Goal: Information Seeking & Learning: Learn about a topic

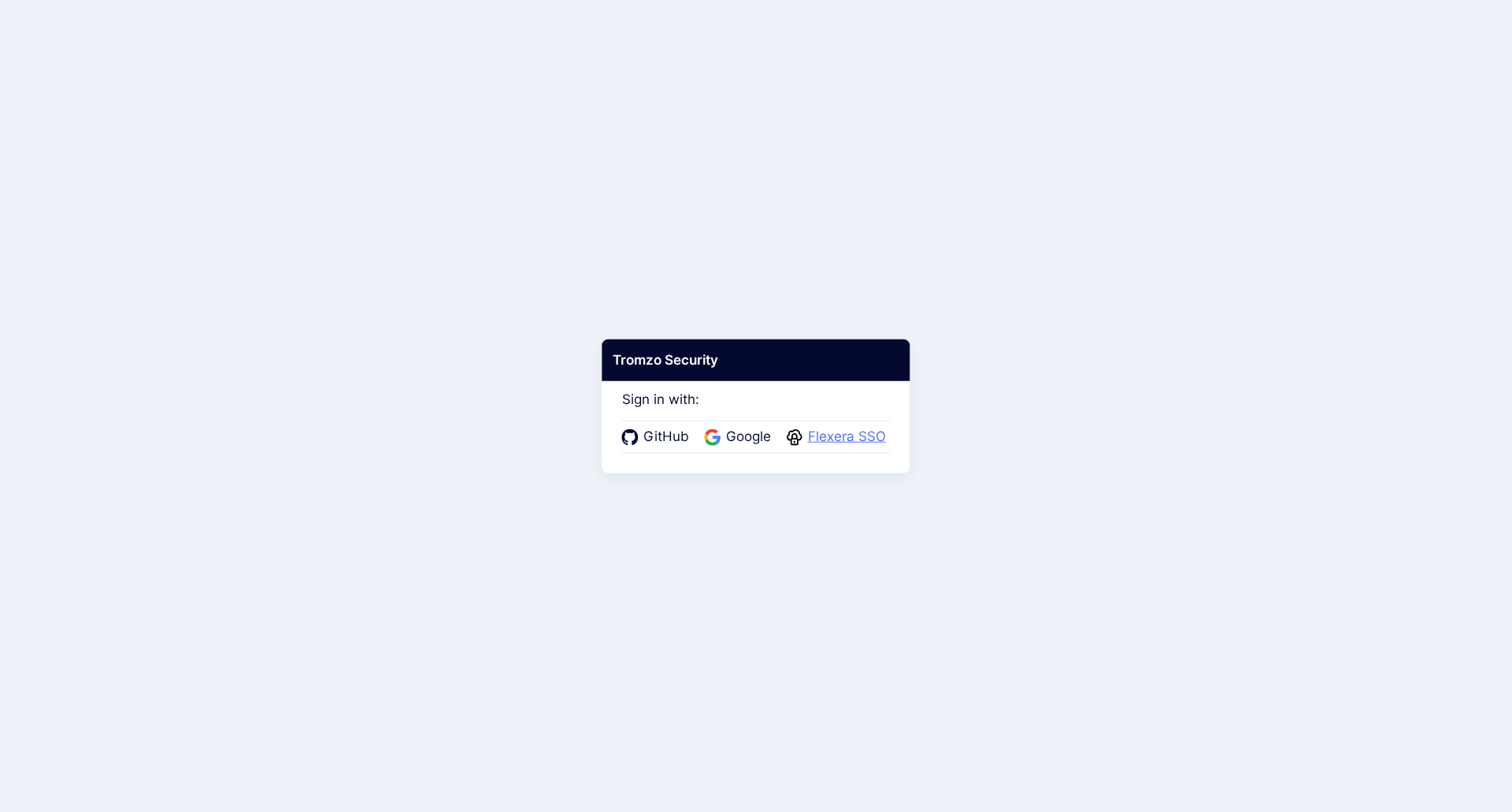
click at [830, 441] on span "Flexera SSO" at bounding box center [846, 437] width 87 height 20
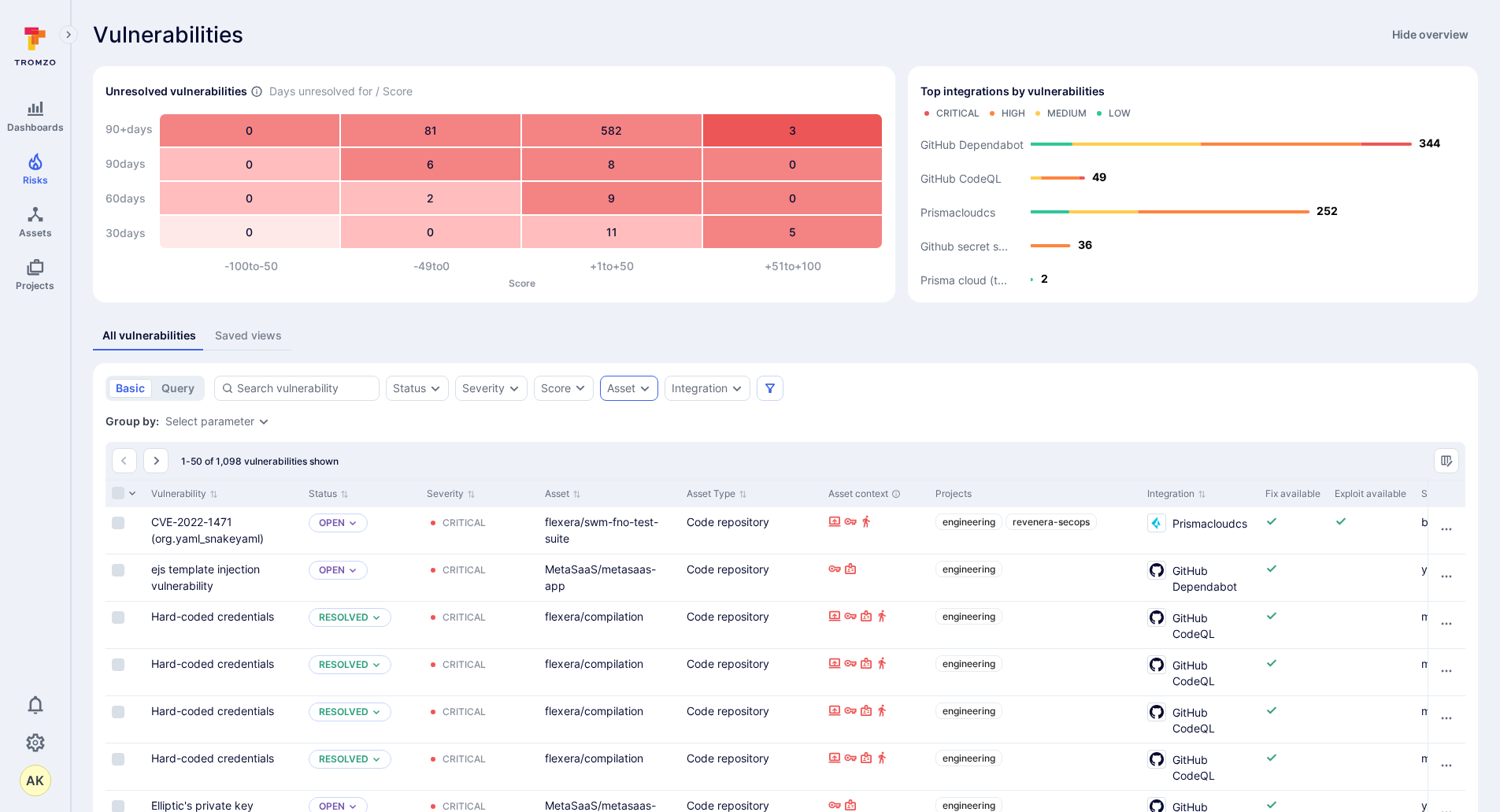
click at [643, 387] on icon "Expand dropdown" at bounding box center [646, 388] width 8 height 6
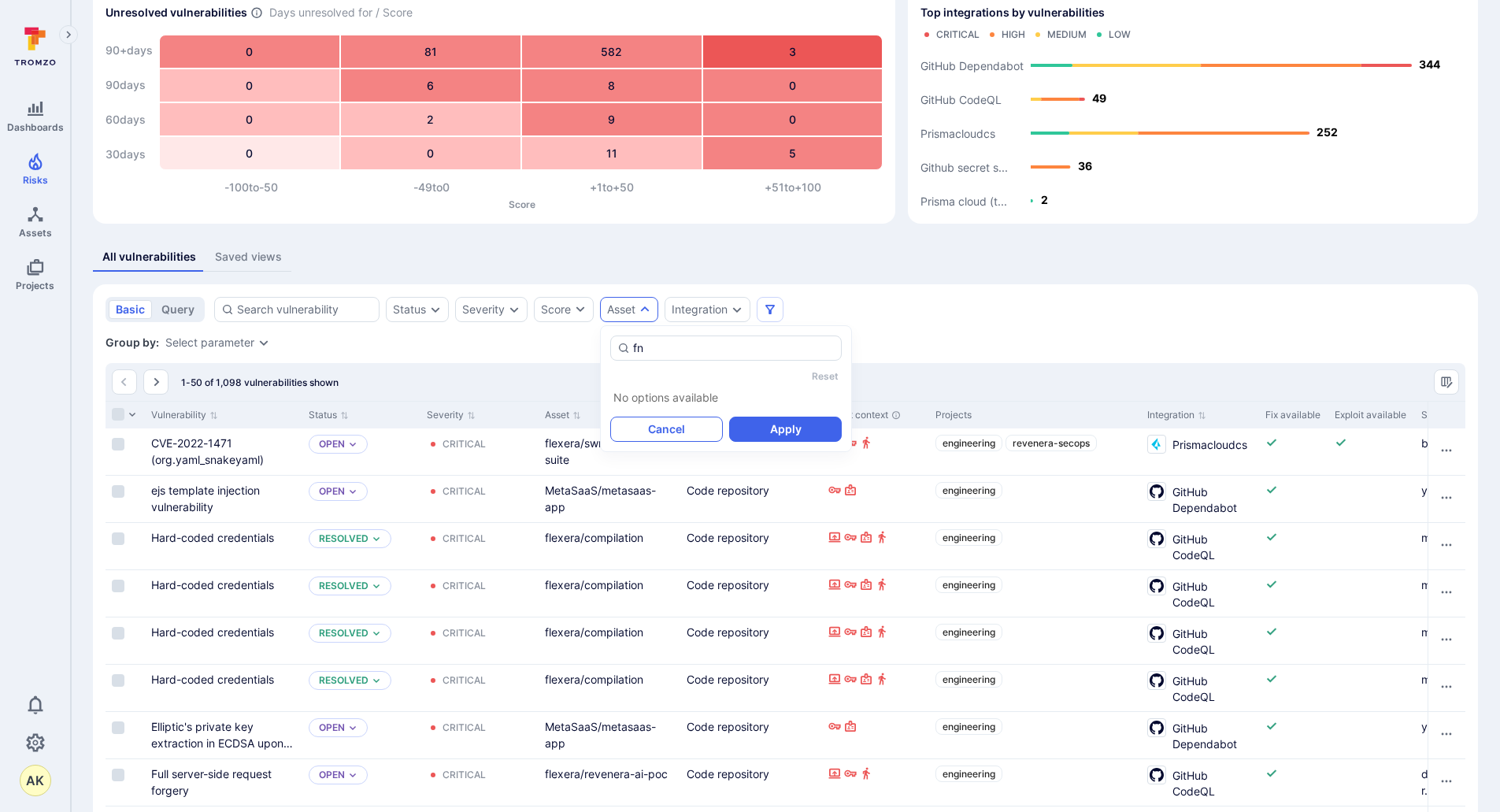
type input "fn"
click at [684, 426] on button "Cancel" at bounding box center [666, 429] width 113 height 25
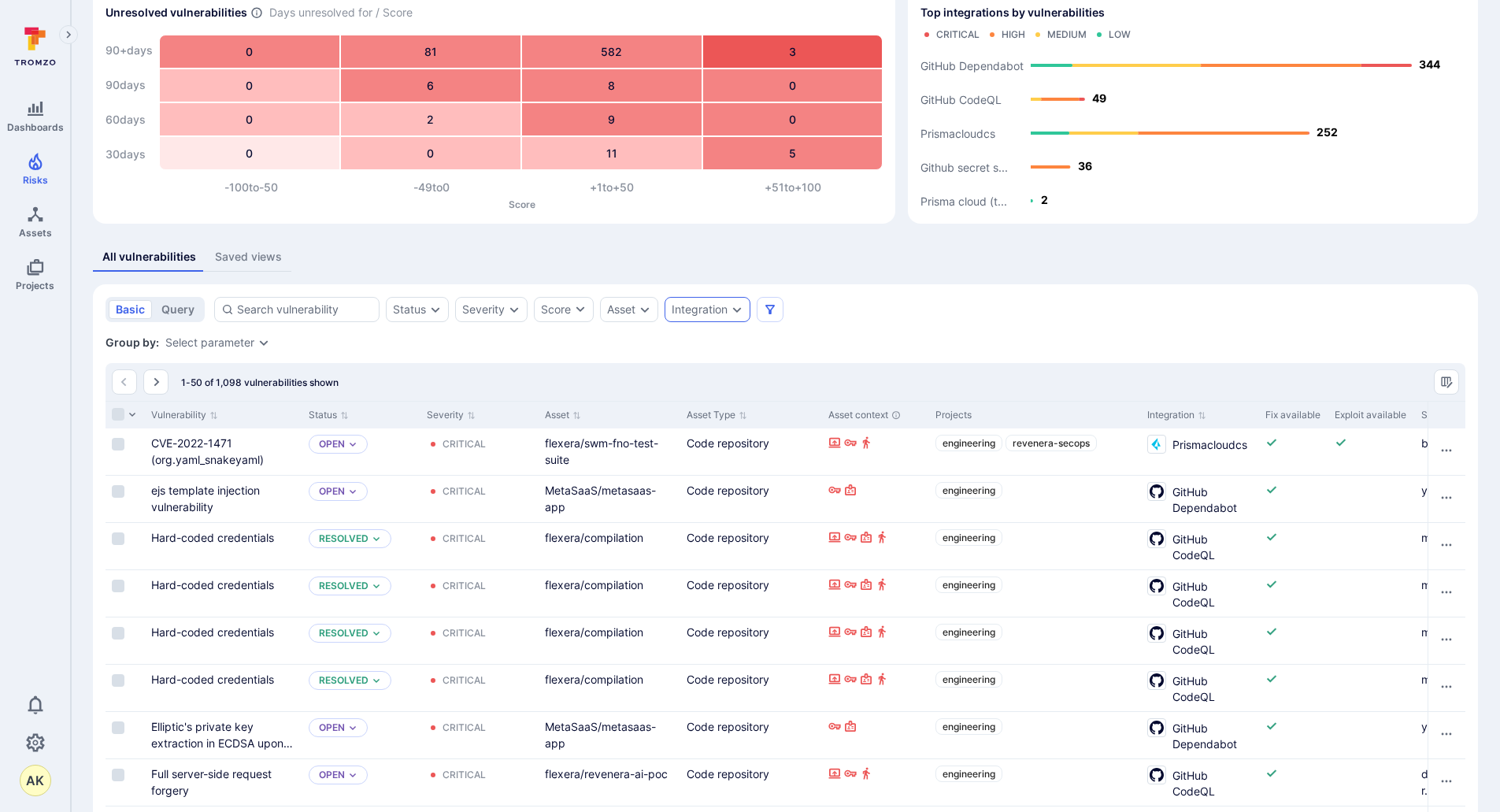
click at [746, 307] on div "Integration" at bounding box center [707, 310] width 85 height 25
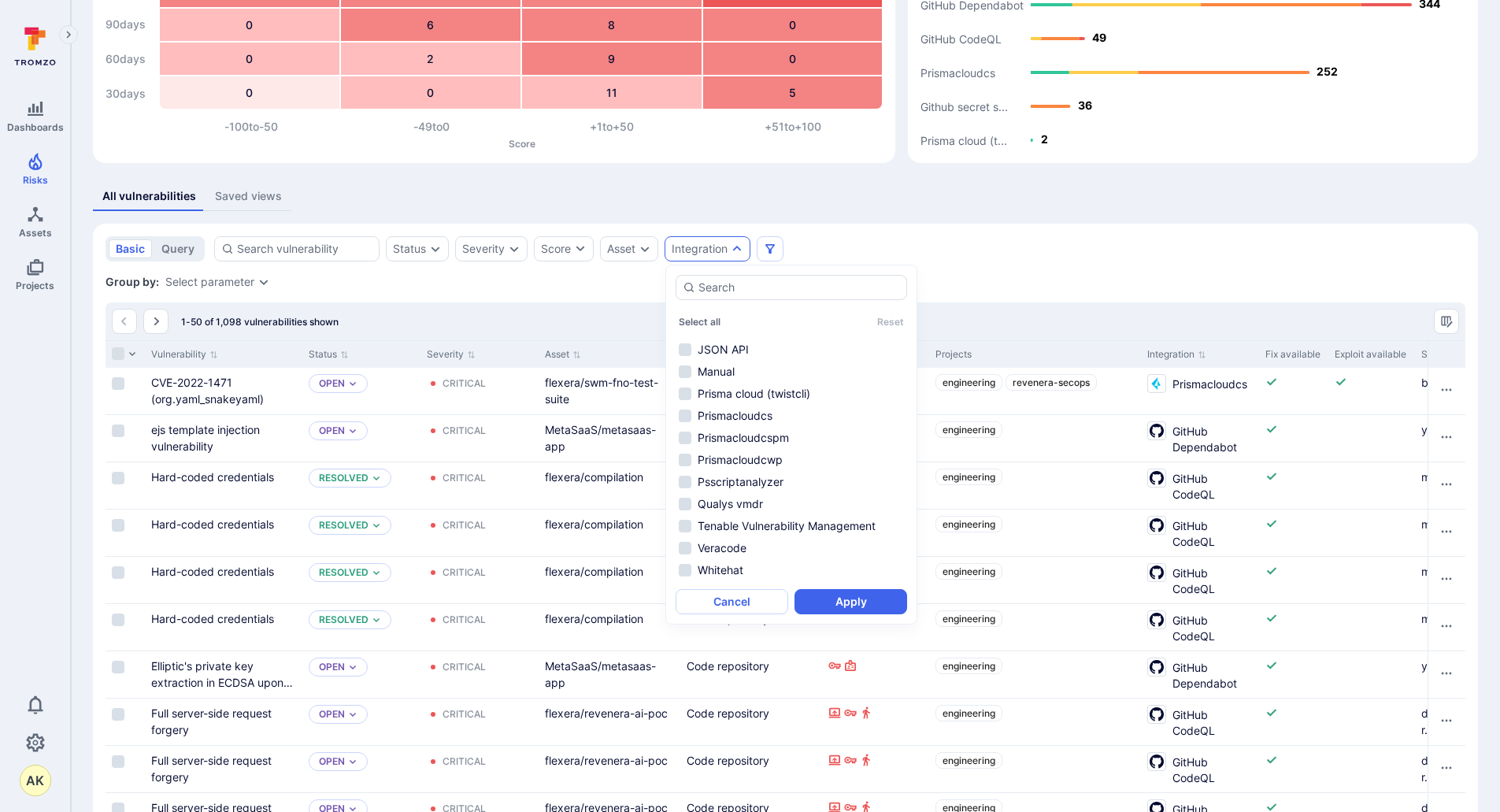
scroll to position [157, 0]
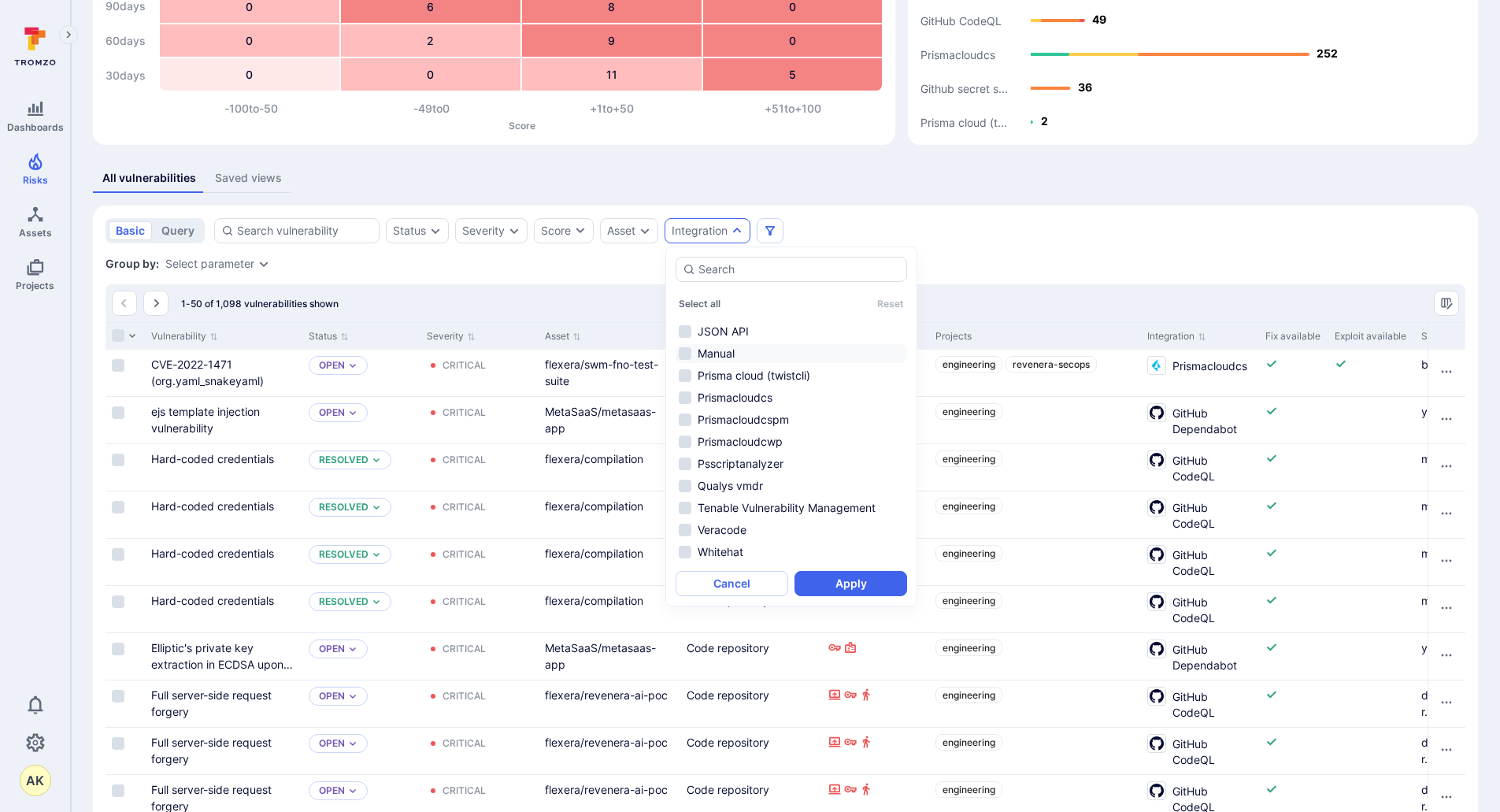
click at [734, 359] on li "Manual" at bounding box center [792, 354] width 232 height 19
click at [850, 579] on button "Apply" at bounding box center [850, 584] width 113 height 25
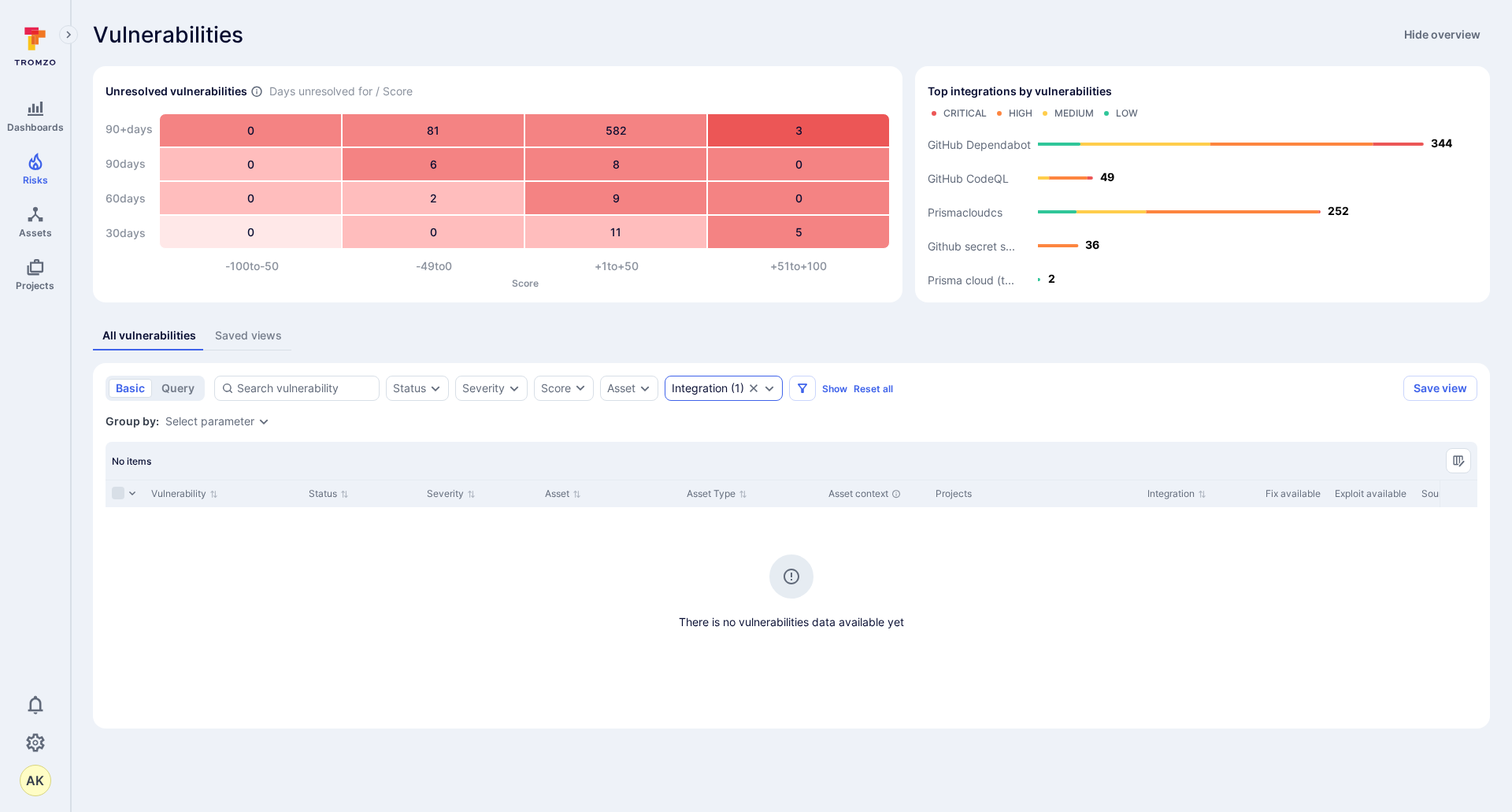
click at [774, 386] on icon "Expand dropdown" at bounding box center [769, 387] width 13 height 13
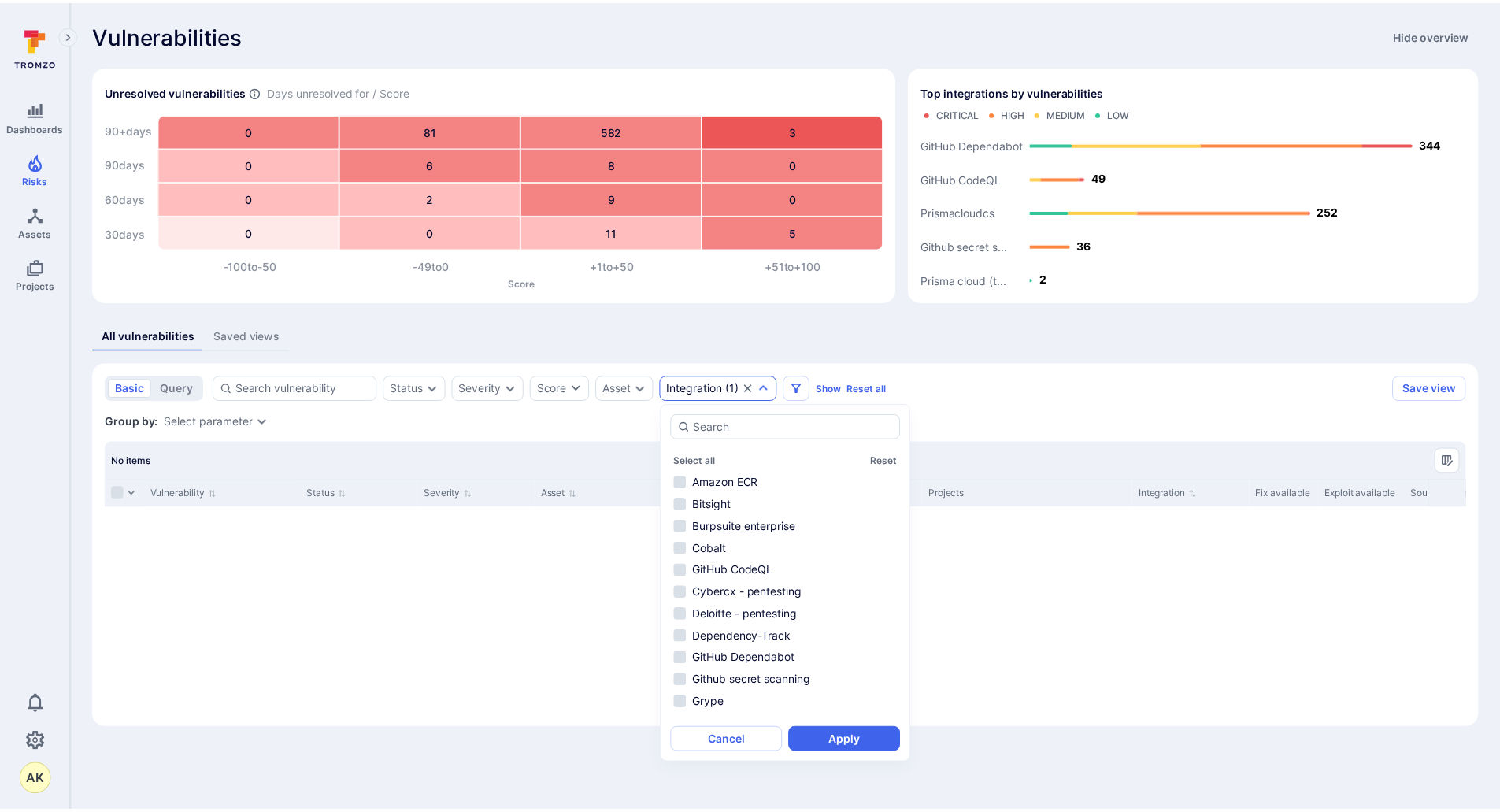
scroll to position [38, 0]
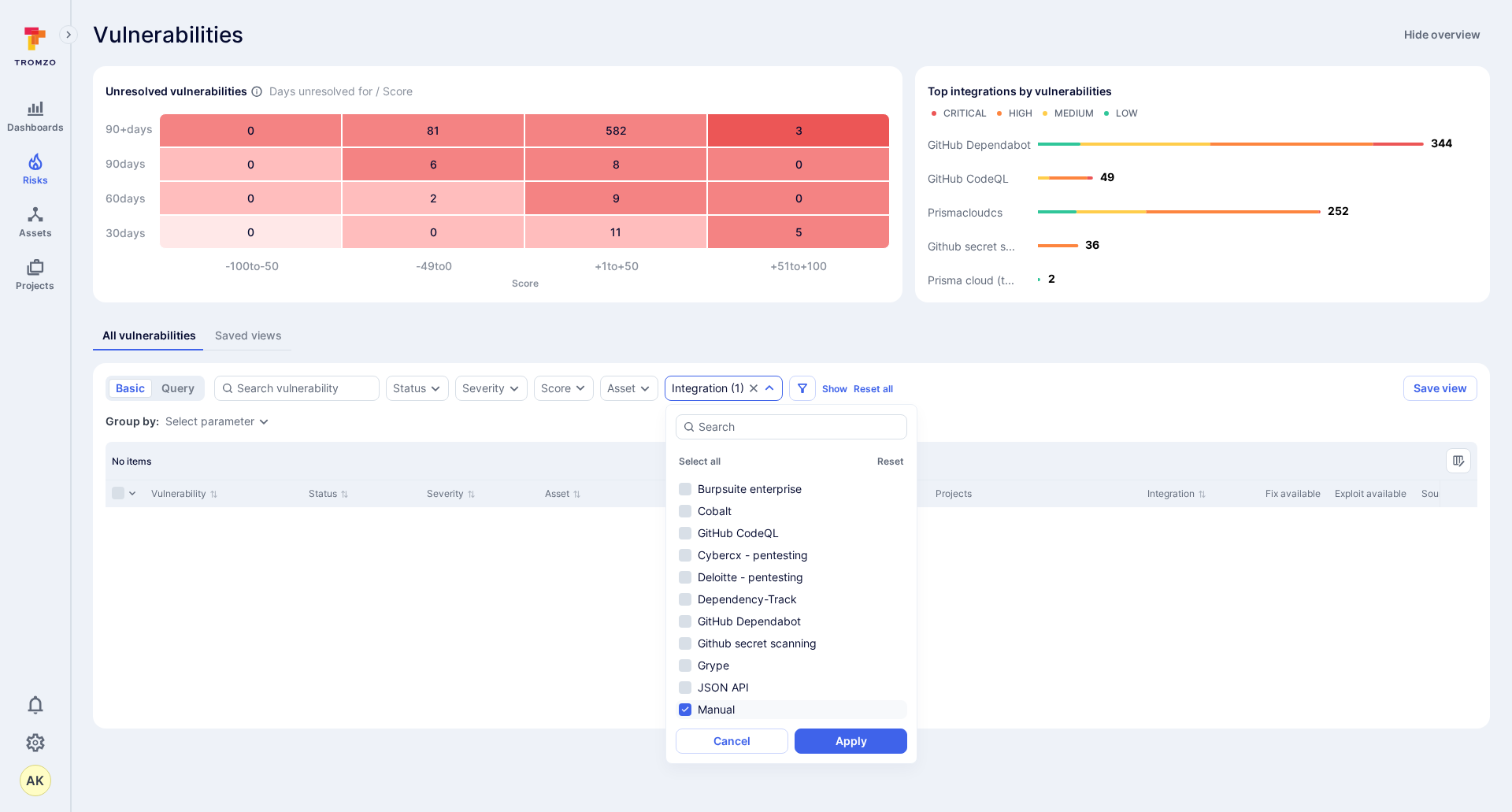
click at [687, 706] on li "Manual" at bounding box center [792, 710] width 232 height 19
click at [681, 579] on li "Deloitte - pentesting" at bounding box center [792, 577] width 232 height 19
click at [690, 555] on li "Cybercx - pentesting" at bounding box center [792, 555] width 232 height 19
click at [861, 737] on button "Apply" at bounding box center [850, 741] width 113 height 25
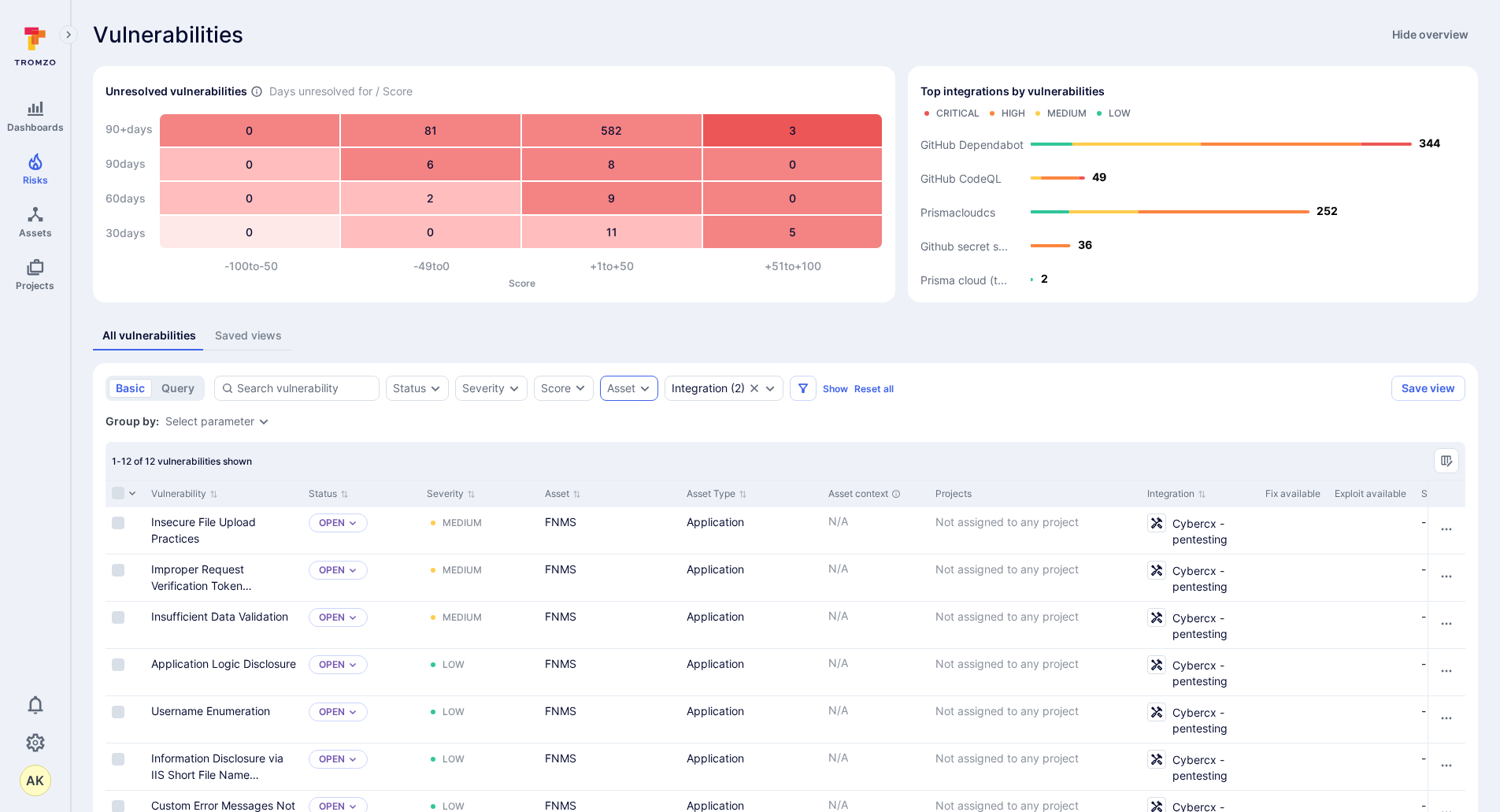
click at [643, 393] on icon "Expand dropdown" at bounding box center [645, 387] width 13 height 13
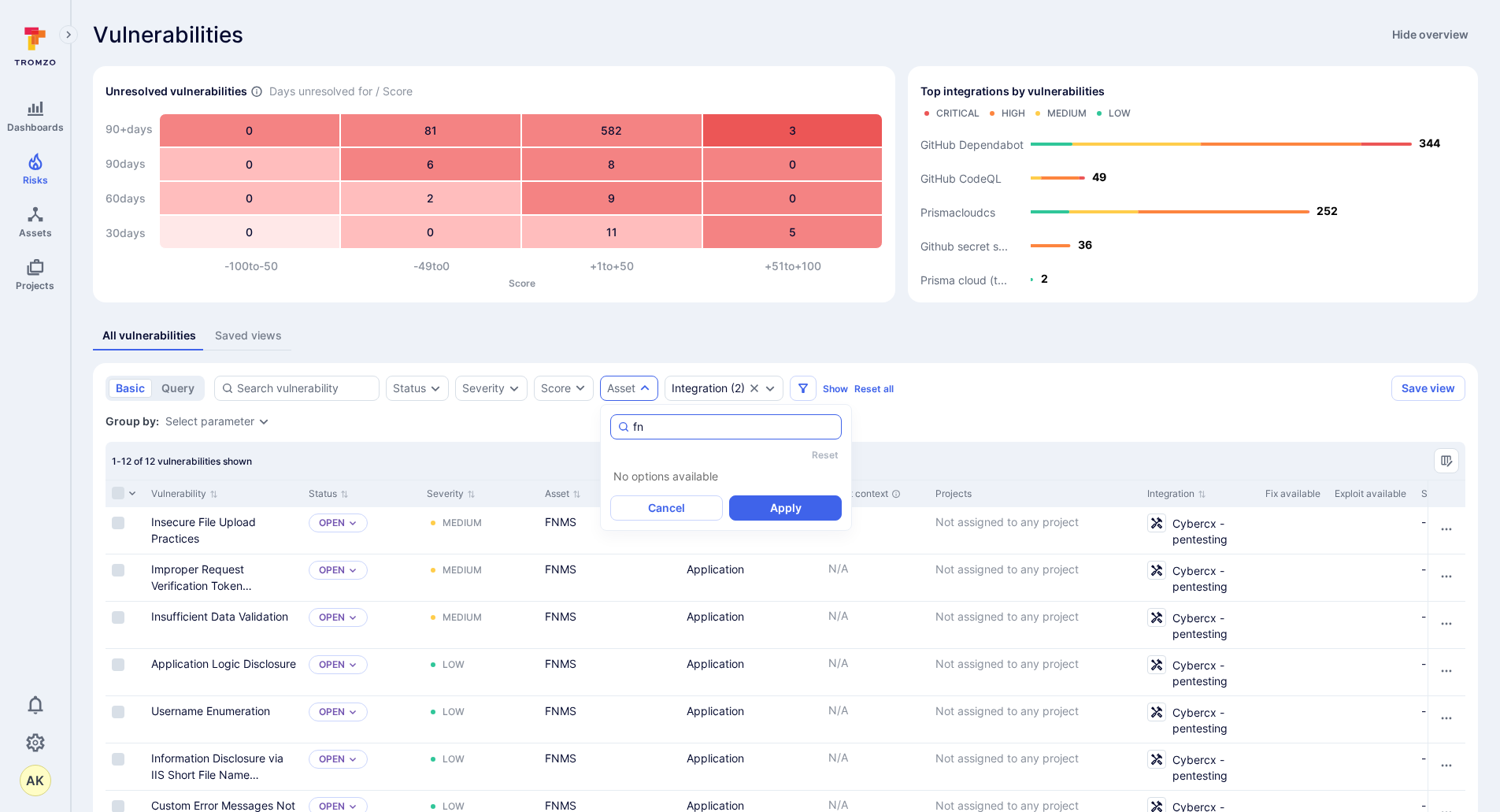
click at [667, 434] on input "fn" at bounding box center [734, 426] width 201 height 16
type input "FNMS"
click at [652, 507] on button "Cancel" at bounding box center [666, 514] width 113 height 25
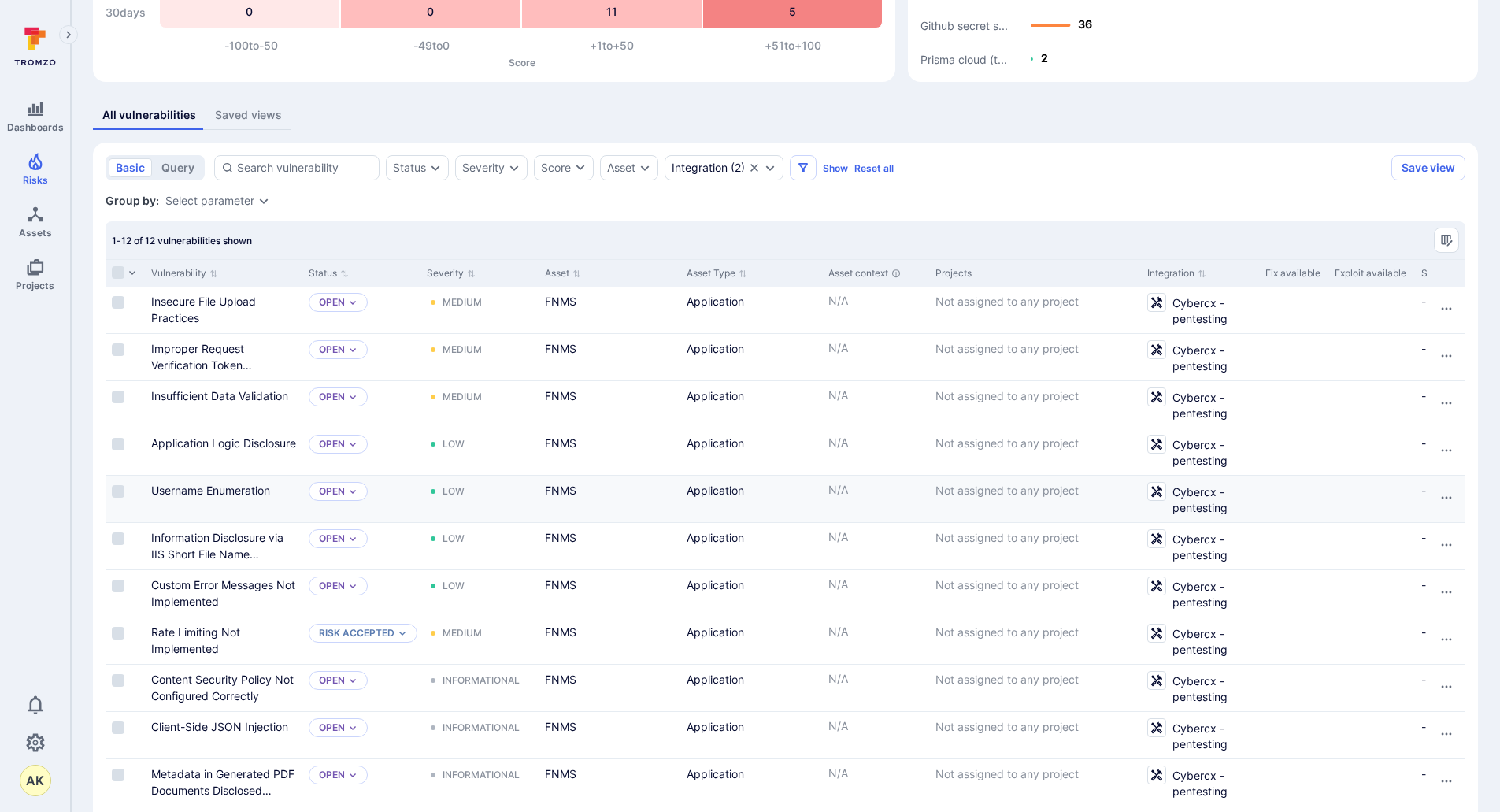
scroll to position [222, 0]
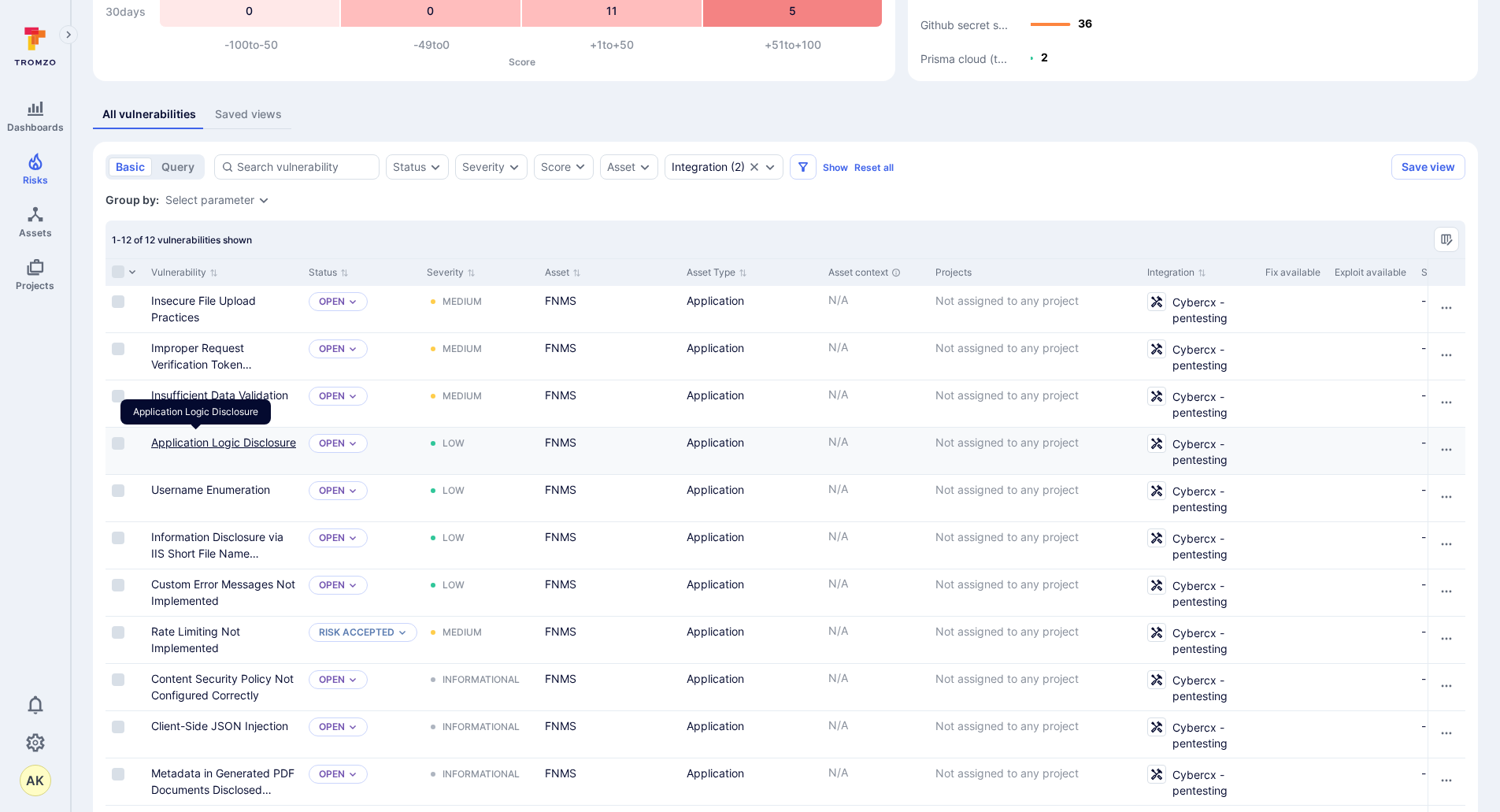
click at [206, 438] on link "Application Logic Disclosure" at bounding box center [223, 442] width 145 height 14
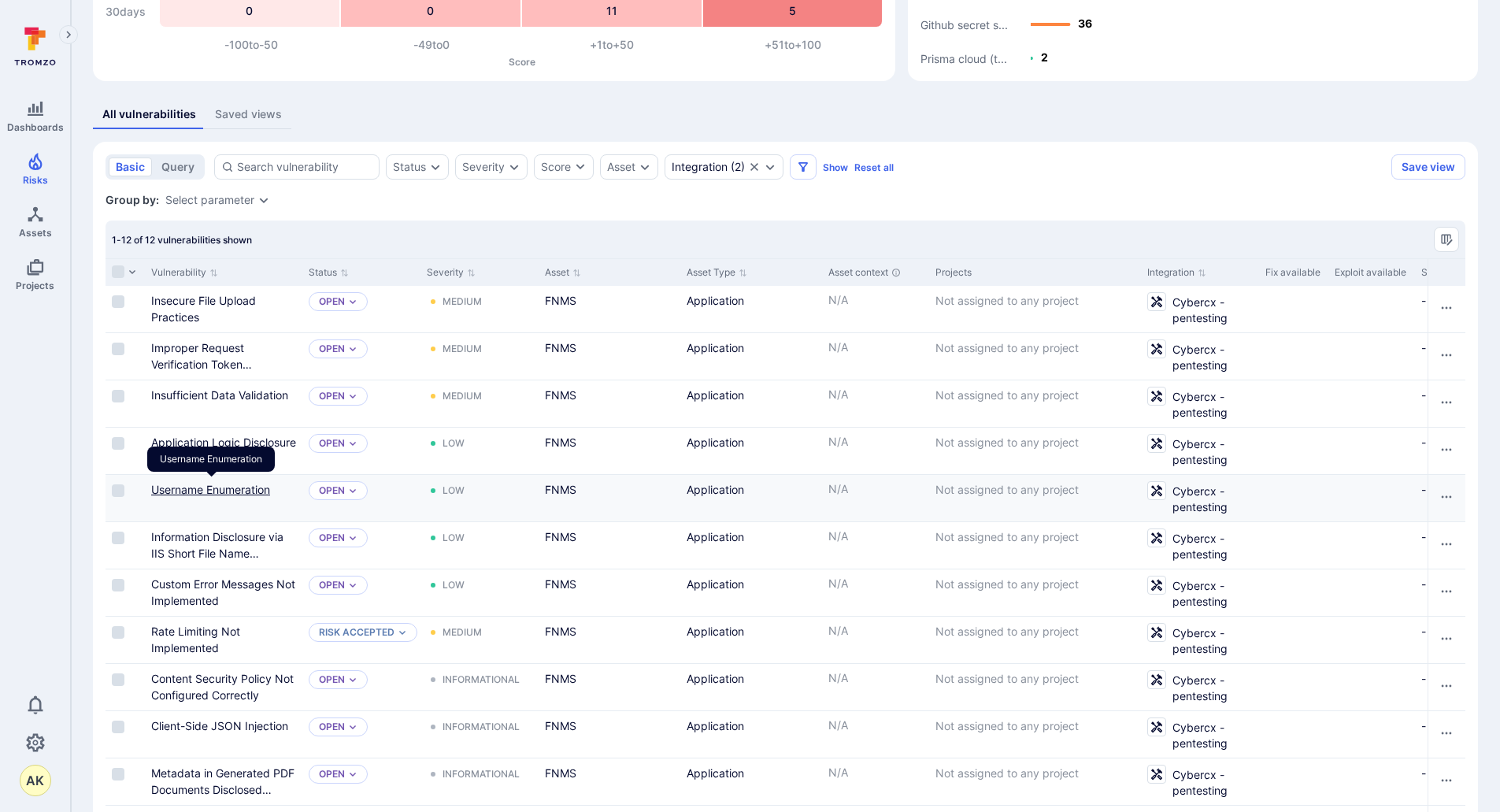
click at [203, 493] on link "Username Enumeration" at bounding box center [211, 490] width 119 height 14
click at [190, 563] on div "Information Disclosure via IIS Short File Name Enumeration" at bounding box center [223, 545] width 157 height 47
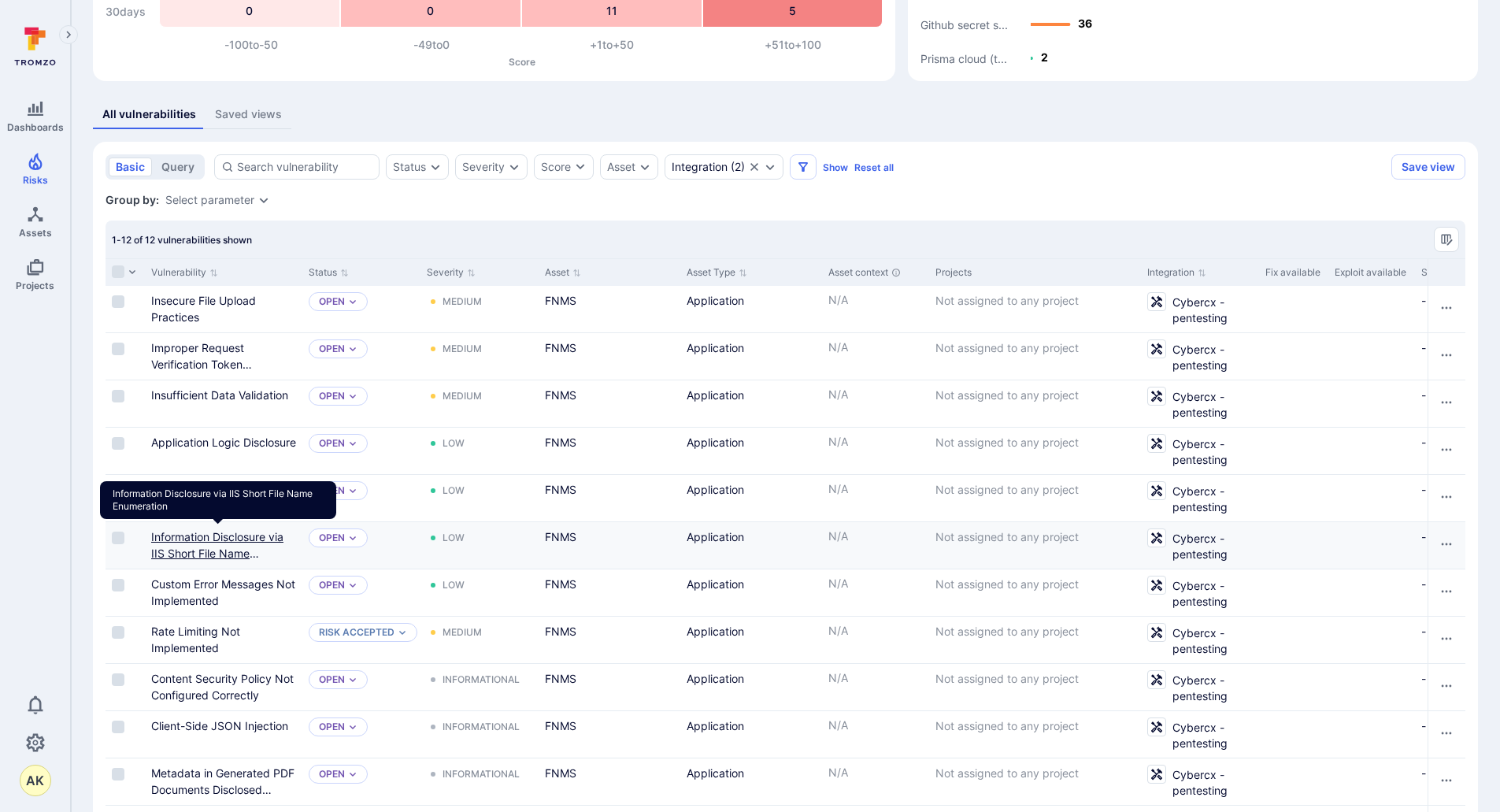
click at [189, 555] on link "Information Disclosure via IIS Short File Name Enumeration" at bounding box center [217, 552] width 132 height 47
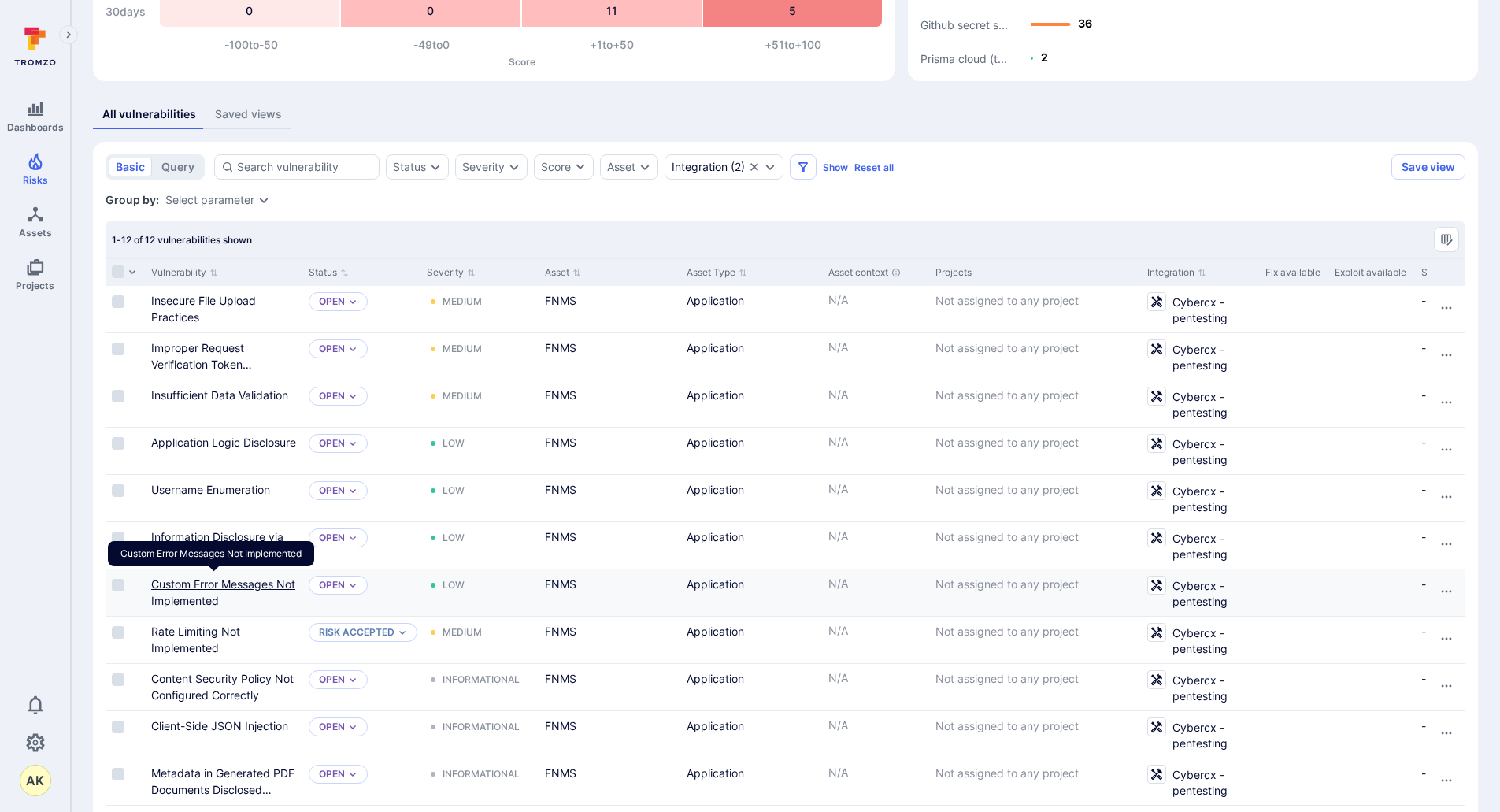
click at [188, 586] on link "Custom Error Messages Not Implemented" at bounding box center [223, 591] width 144 height 30
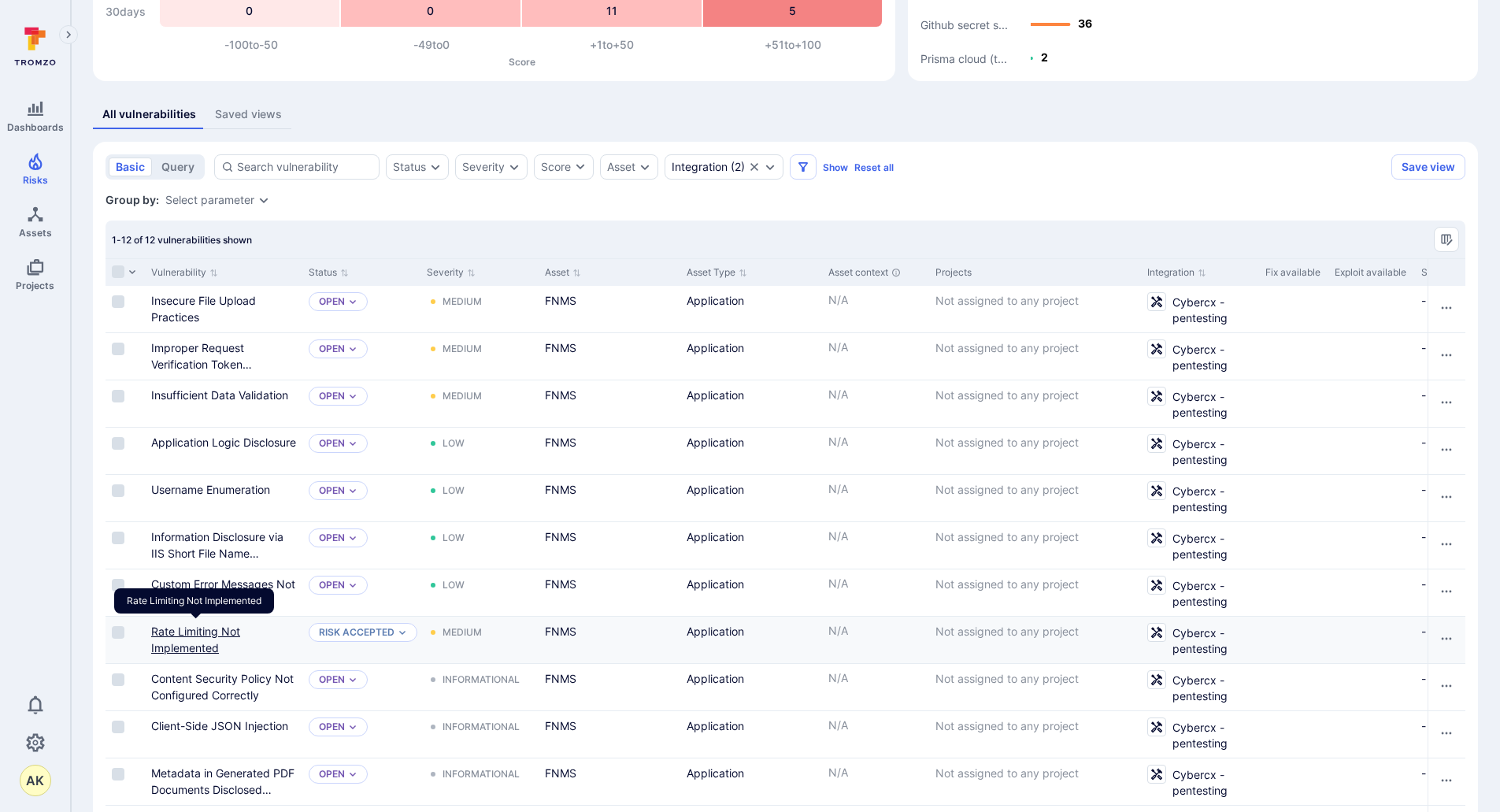
scroll to position [304, 0]
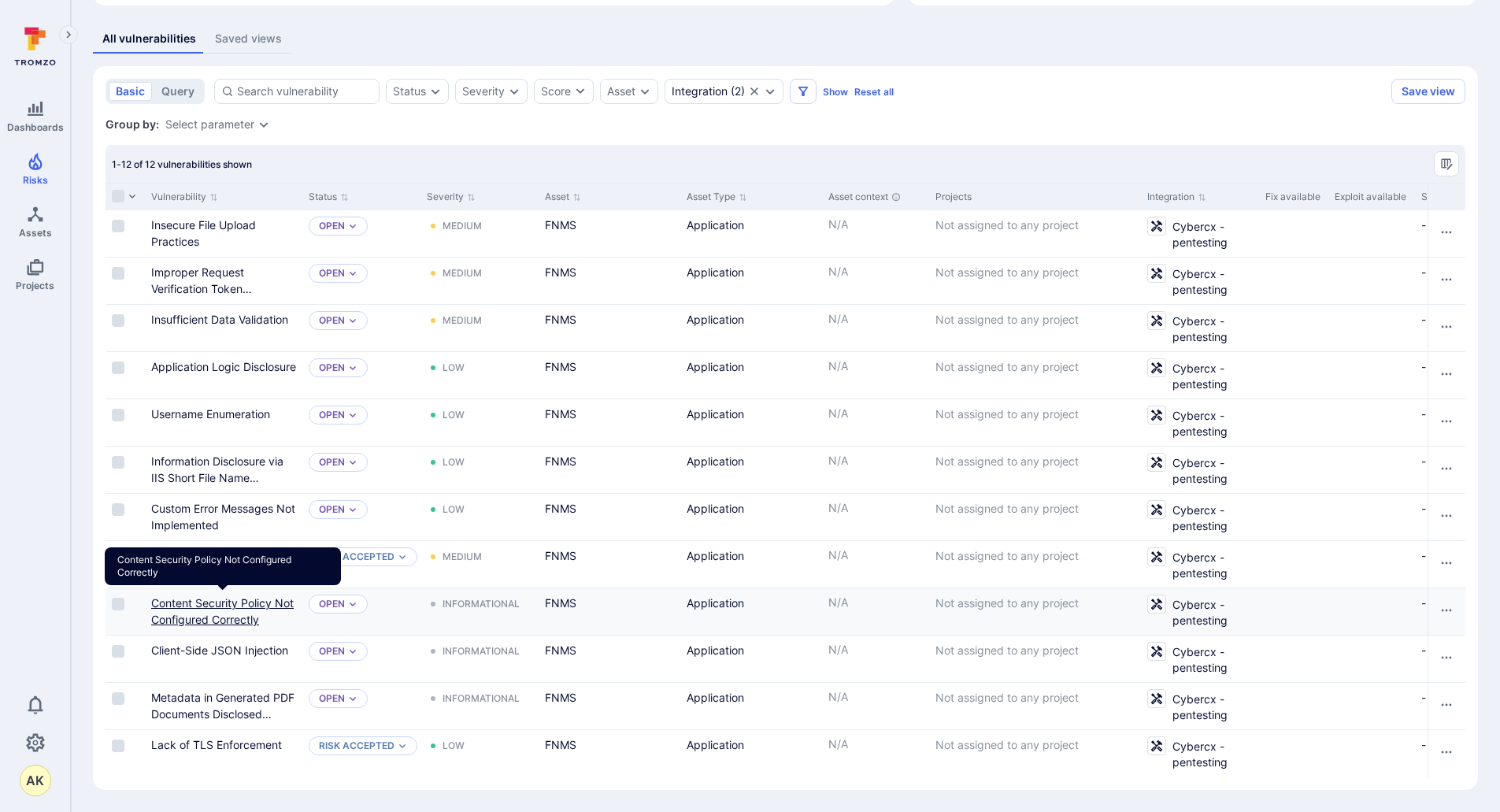
click at [248, 598] on link "Content Security Policy Not Configured Correctly" at bounding box center [223, 611] width 142 height 30
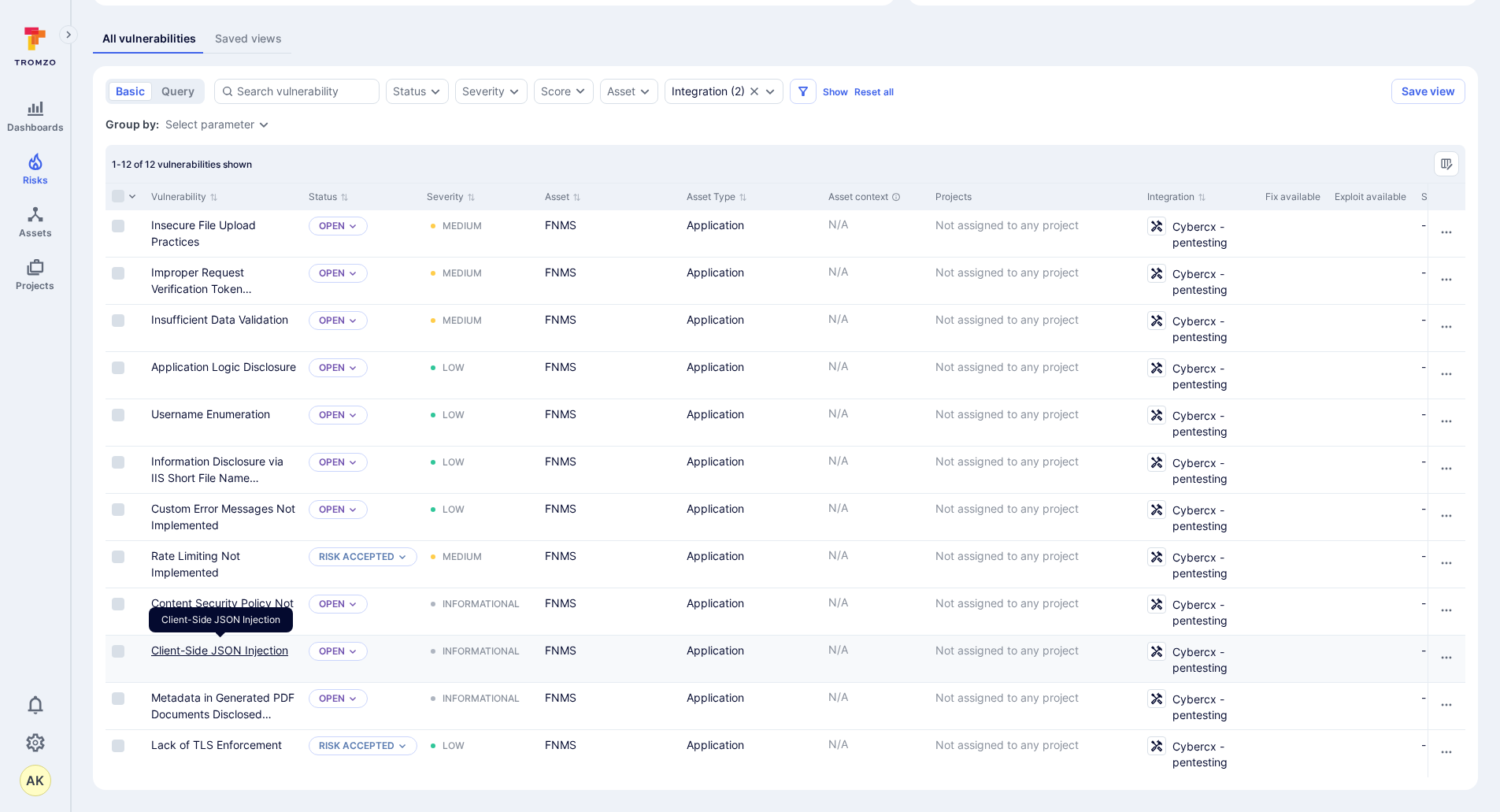
click at [234, 643] on link "Client-Side JSON Injection" at bounding box center [220, 650] width 137 height 14
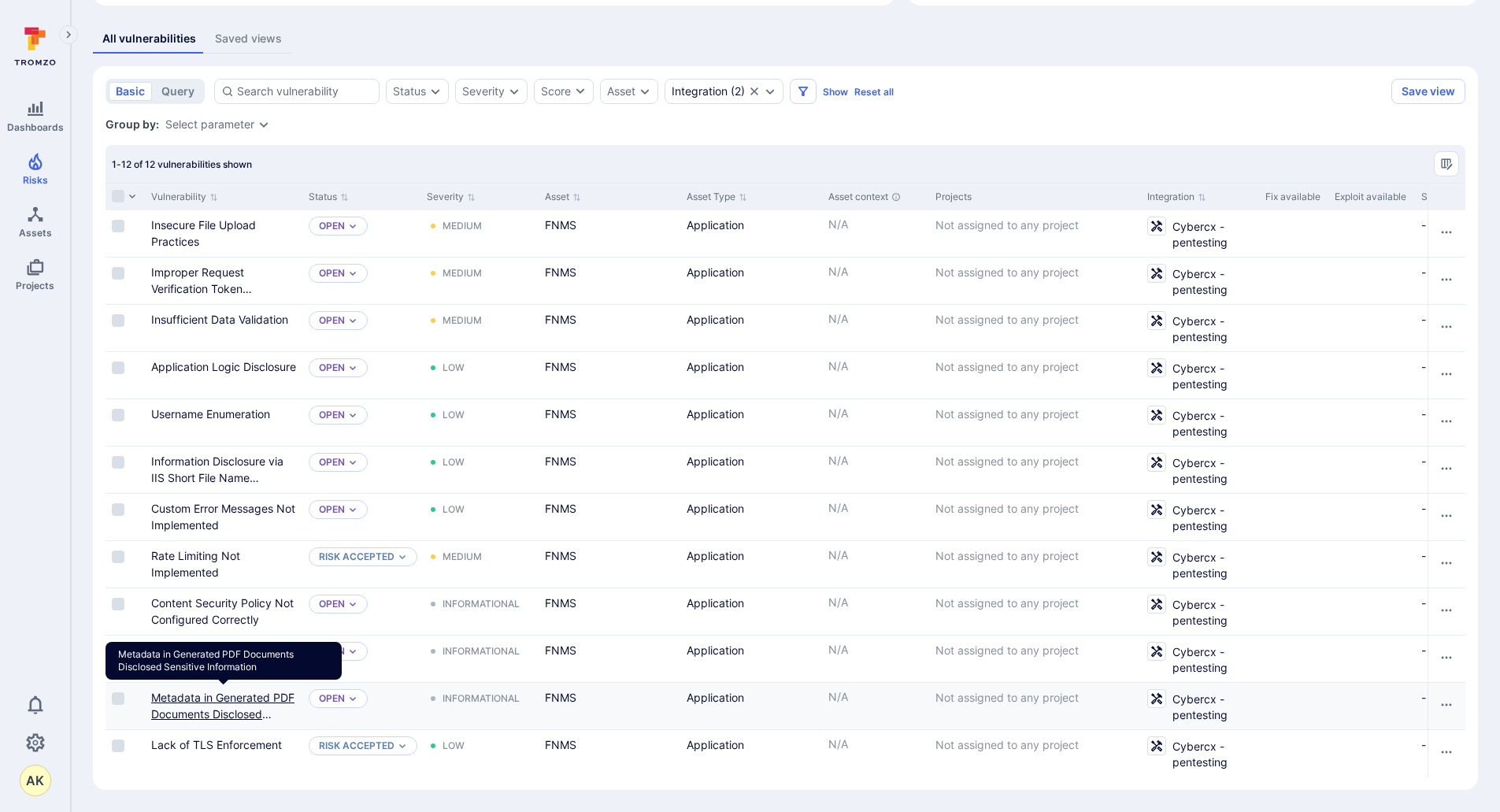
click at [224, 691] on link "Metadata in Generated PDF Documents Disclosed Sensitive Information" at bounding box center [223, 713] width 143 height 47
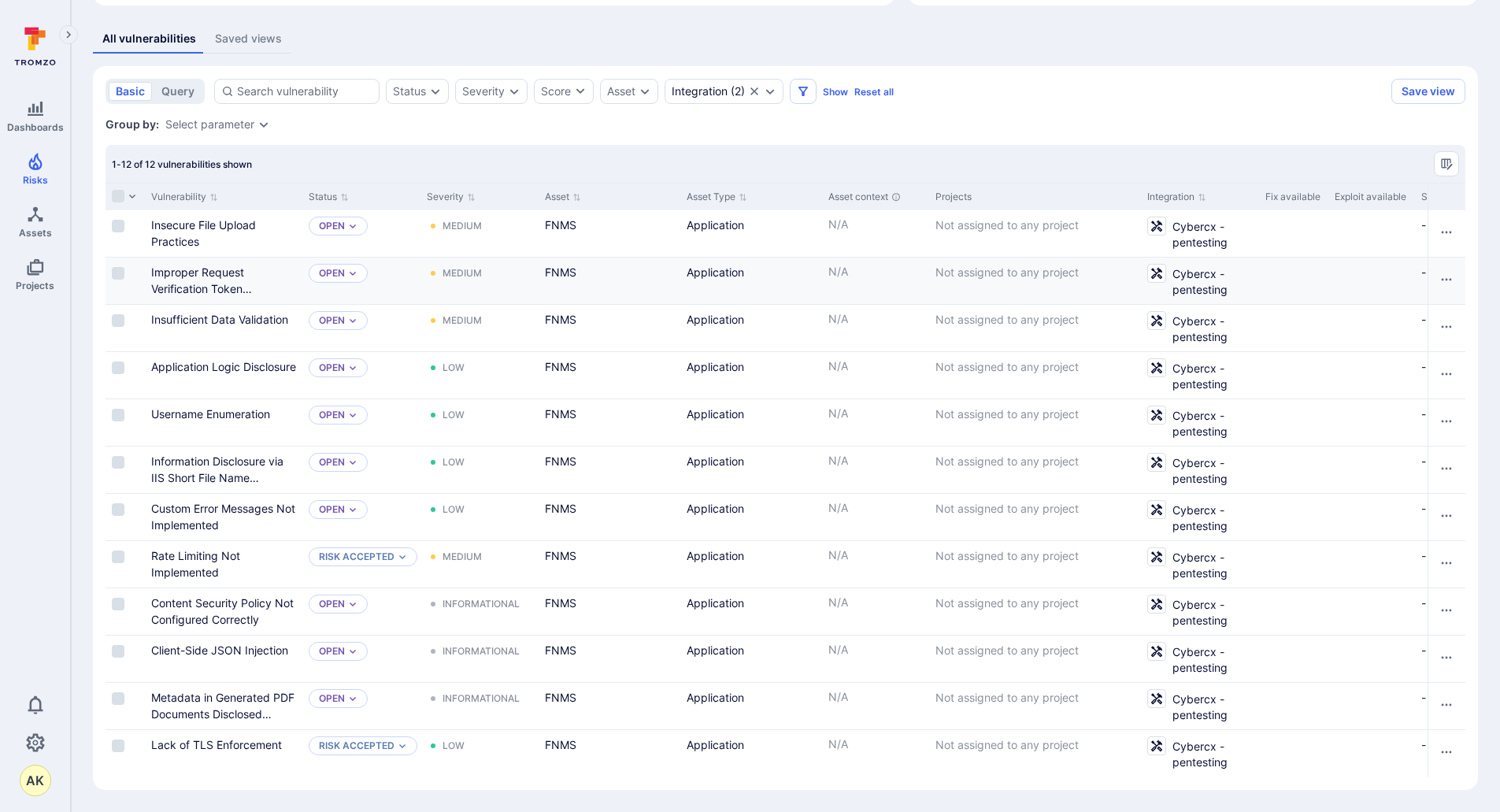
scroll to position [0, 0]
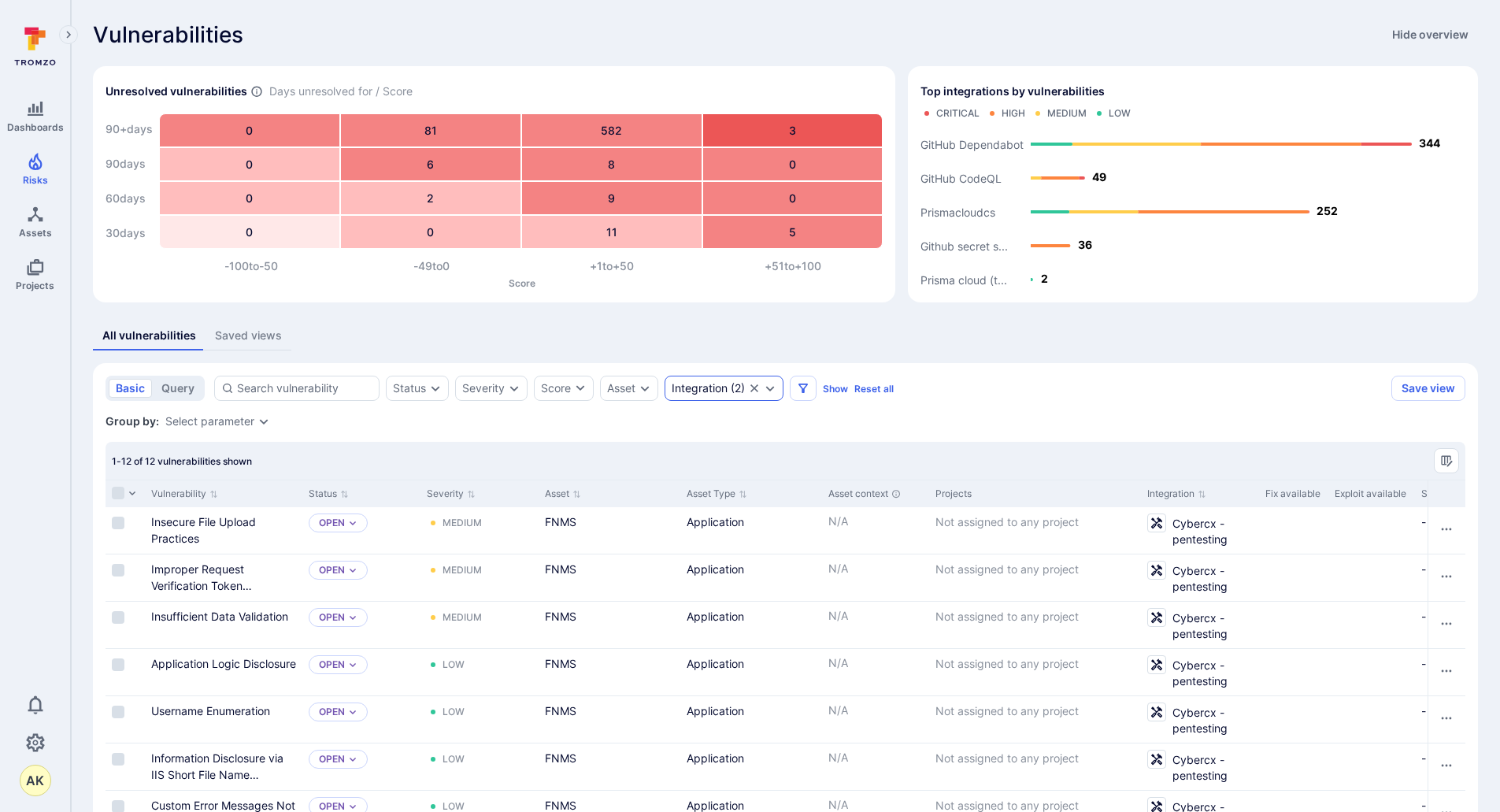
click at [773, 387] on icon "Expand dropdown" at bounding box center [770, 387] width 13 height 13
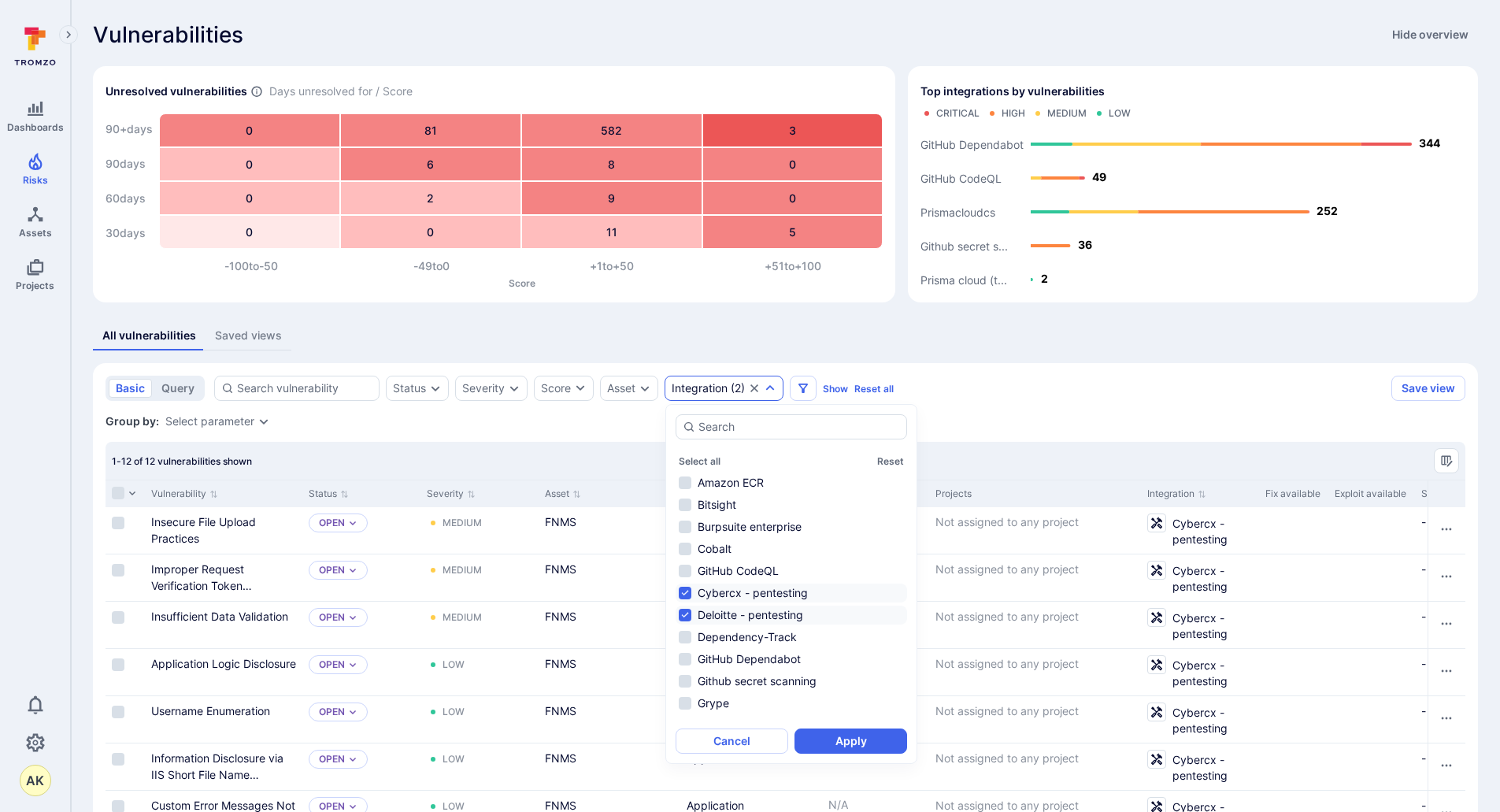
click at [684, 590] on li "Cybercx - pentesting" at bounding box center [792, 593] width 232 height 19
click at [854, 739] on button "Apply" at bounding box center [850, 741] width 113 height 25
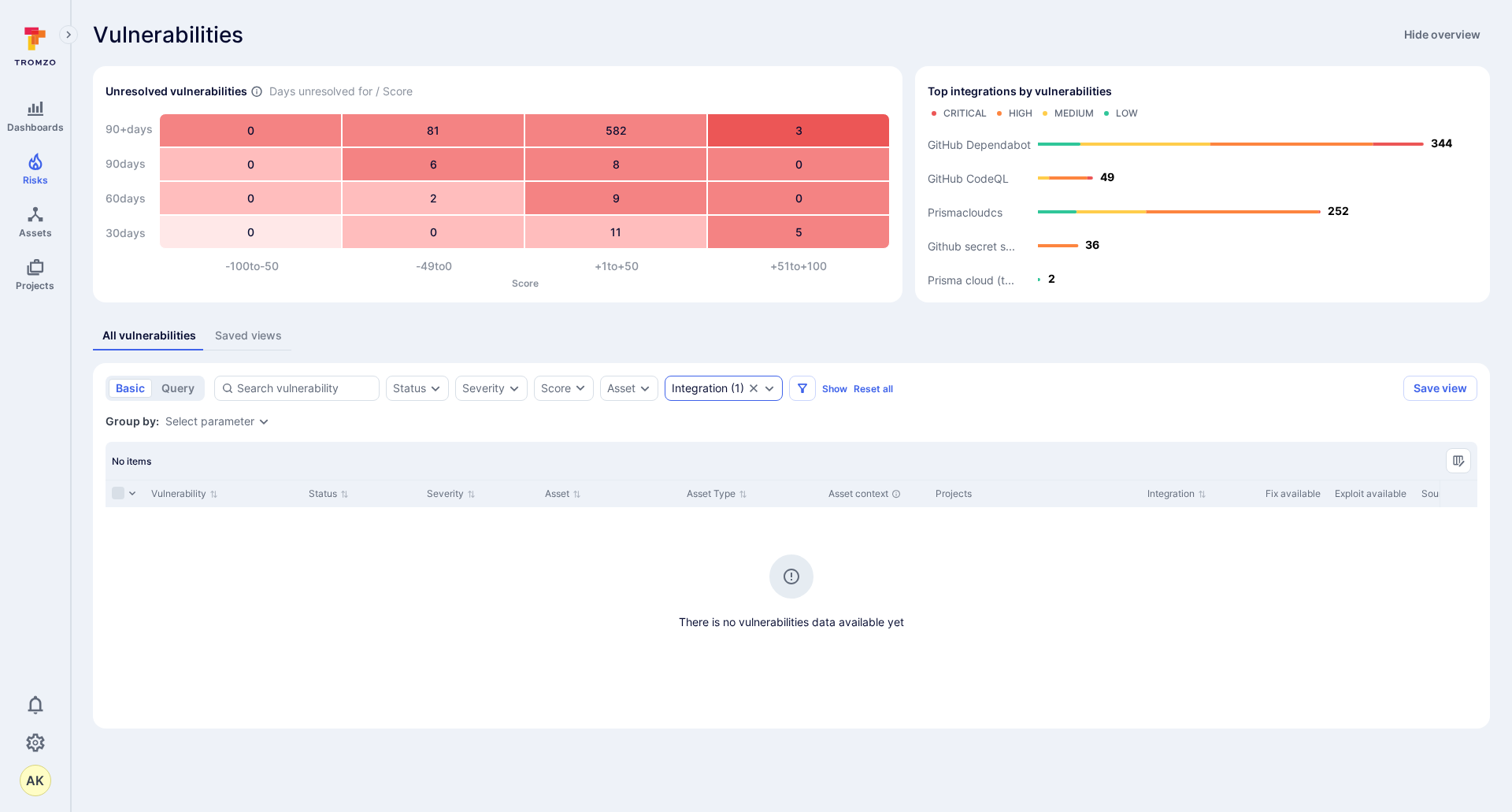
click at [756, 390] on icon "Clear selection" at bounding box center [753, 387] width 13 height 13
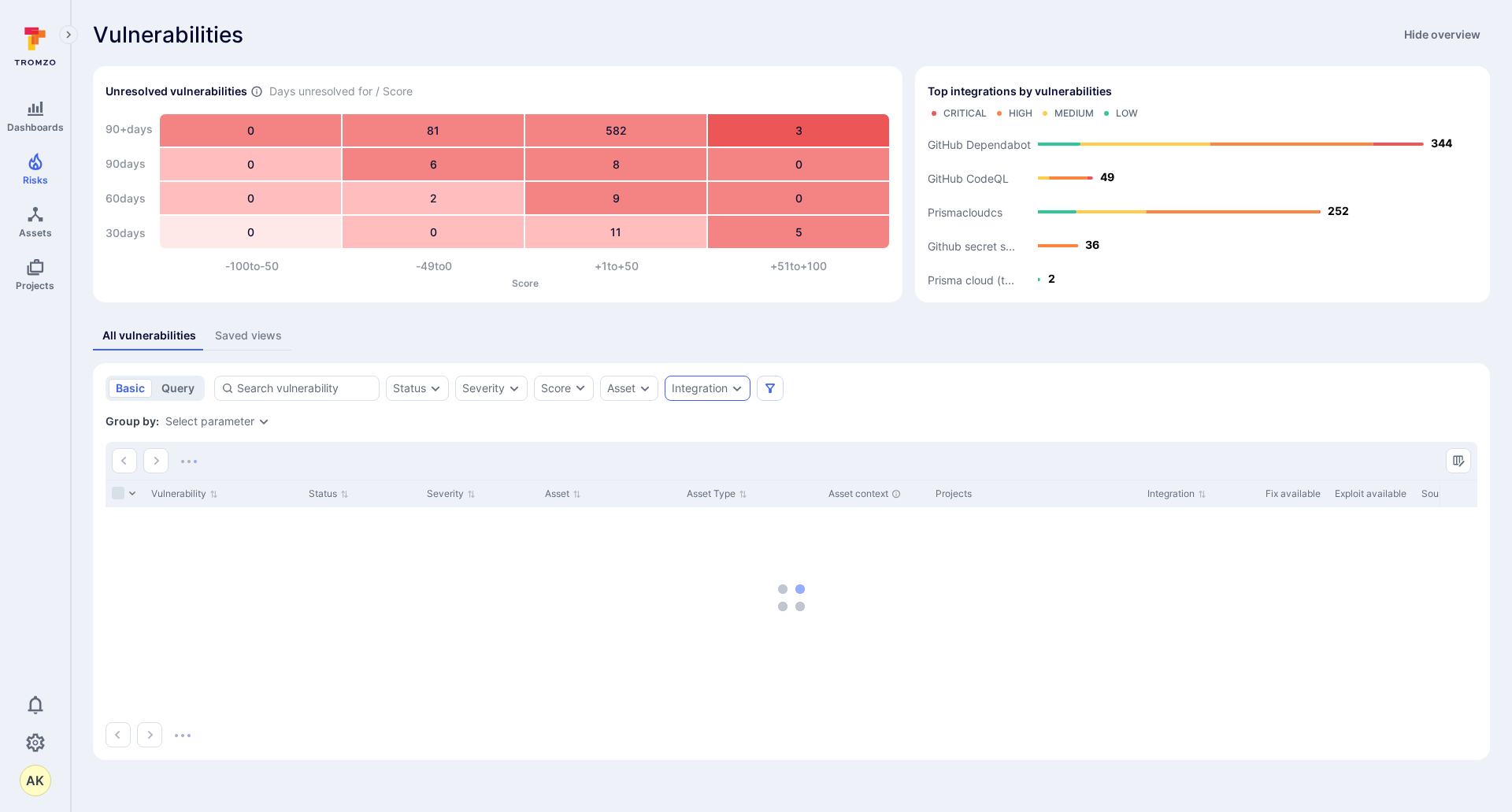
click at [175, 388] on button "query" at bounding box center [178, 388] width 47 height 19
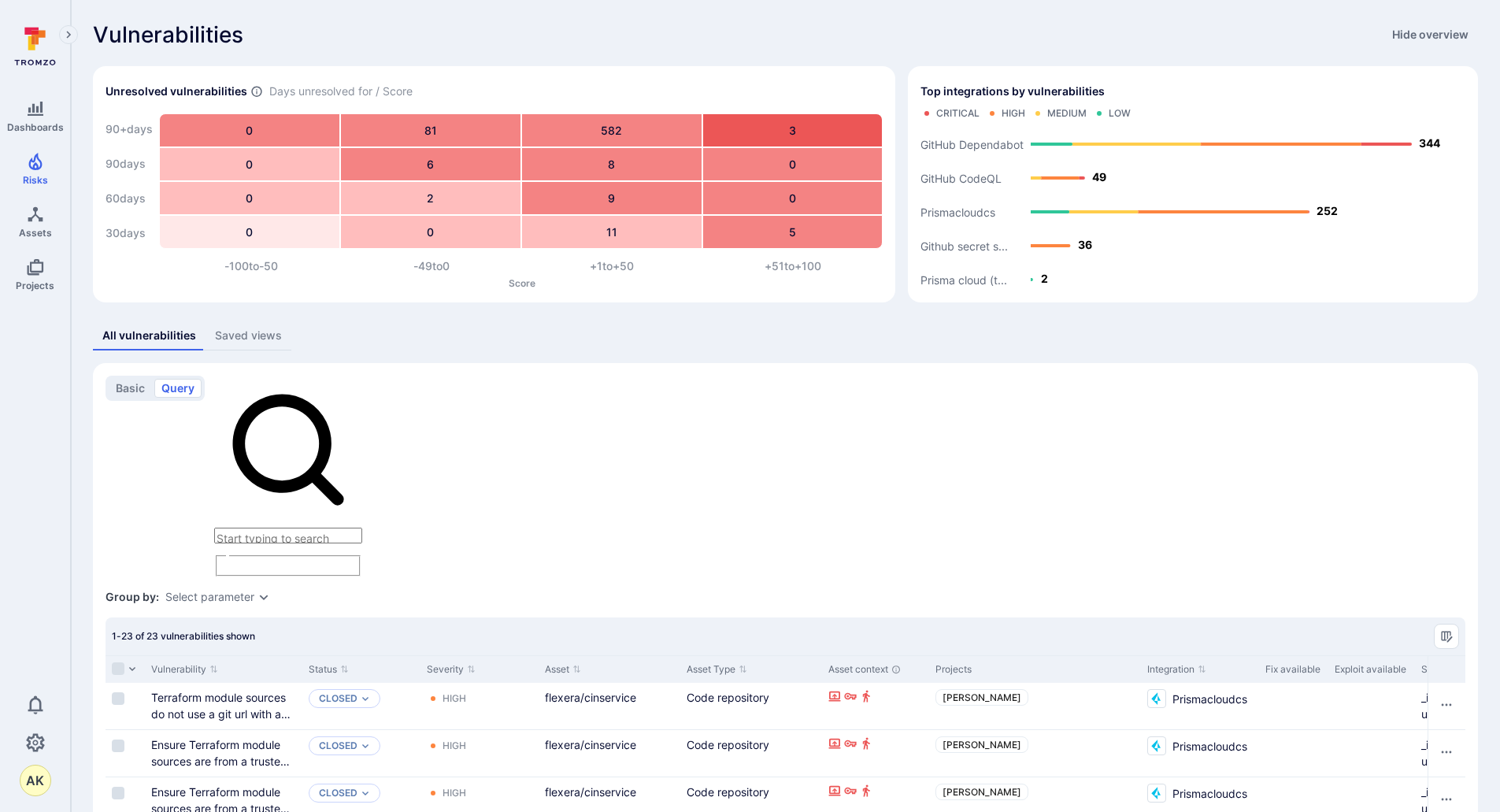
click at [321, 528] on textarea "Intelligence Graph search area" at bounding box center [288, 535] width 148 height 16
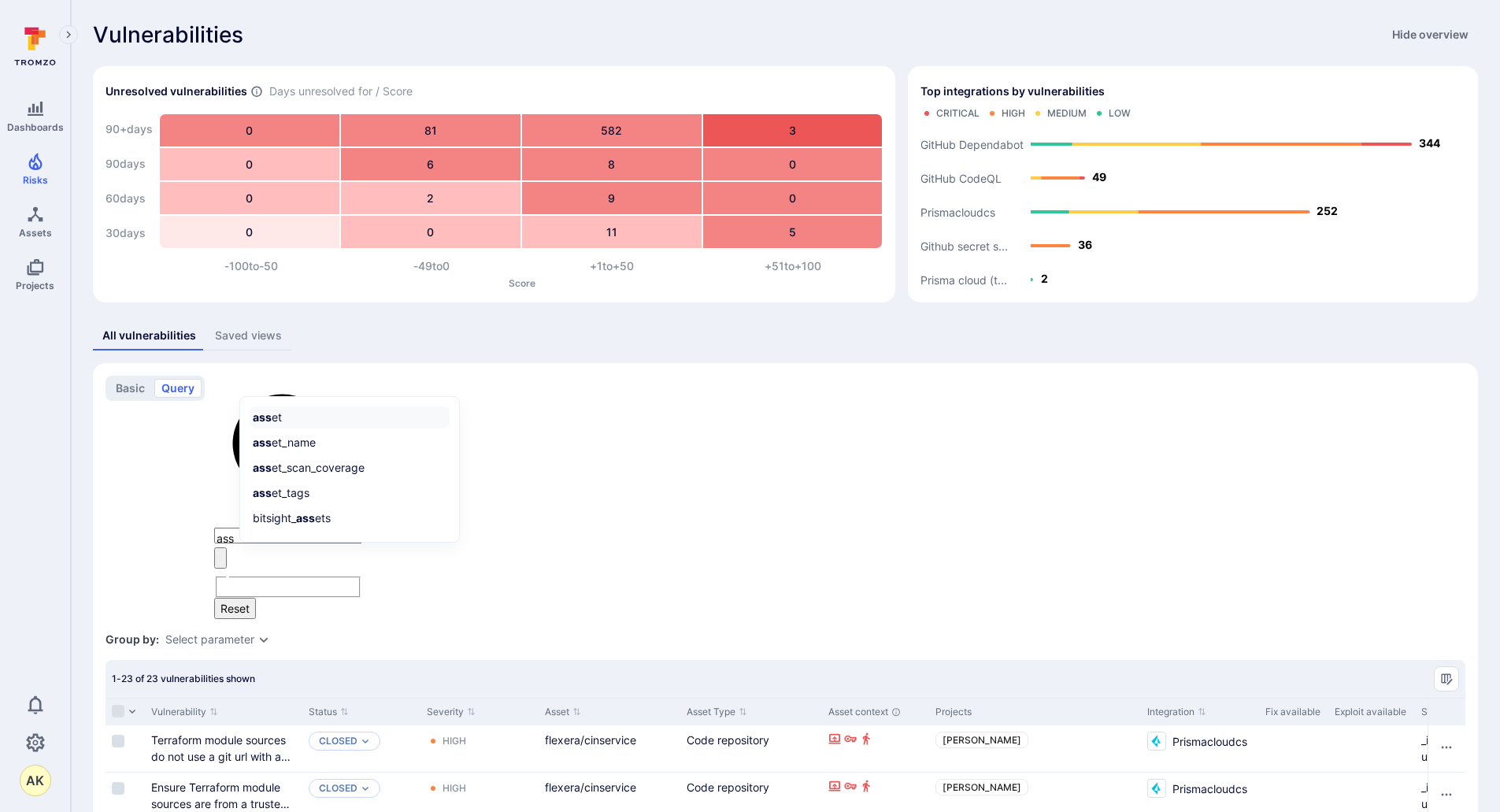
type textarea "ass"
click at [279, 528] on textarea "ass" at bounding box center [288, 535] width 148 height 16
type textarea "a"
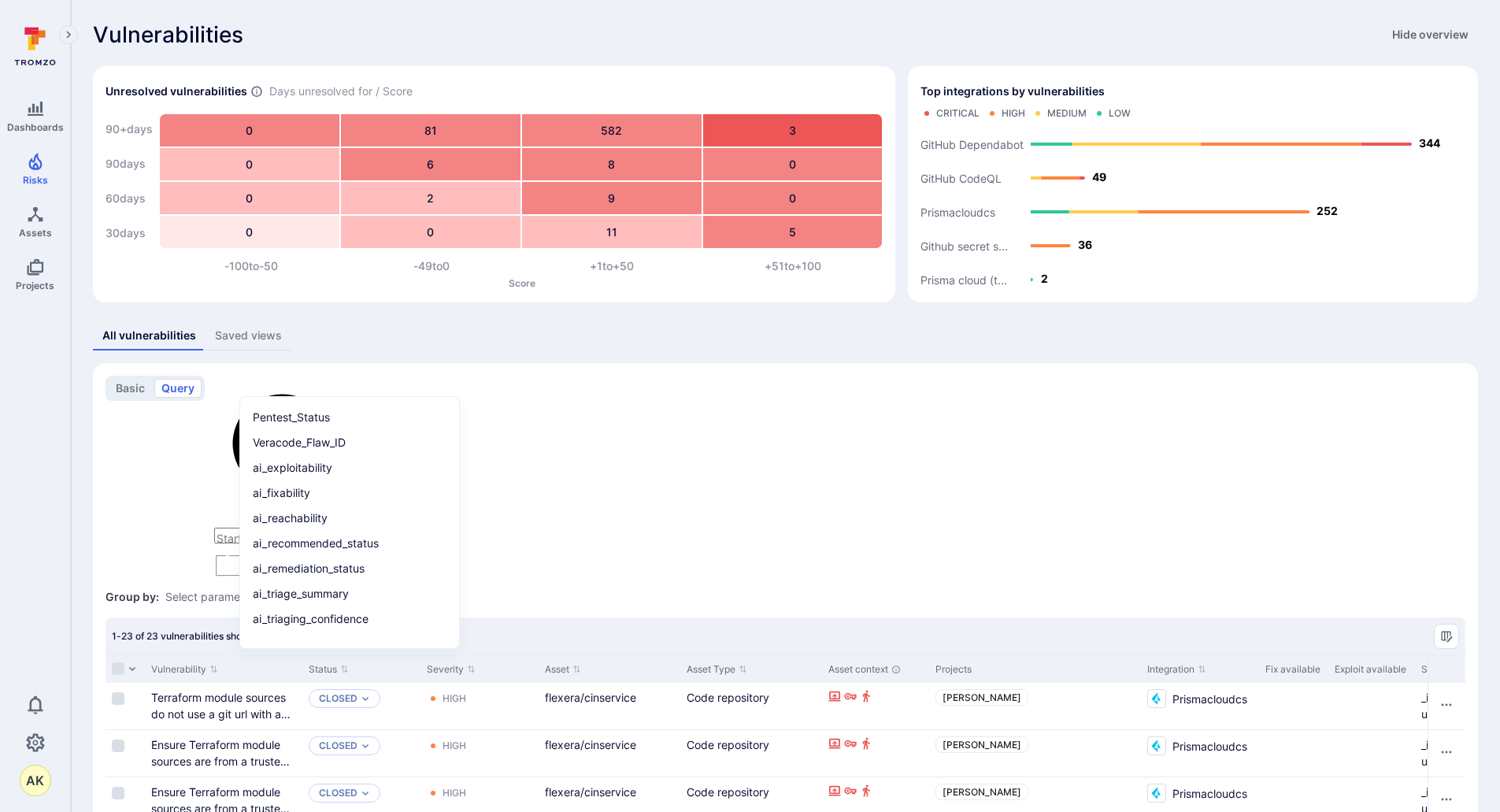
click at [267, 332] on div "Saved views" at bounding box center [248, 335] width 67 height 16
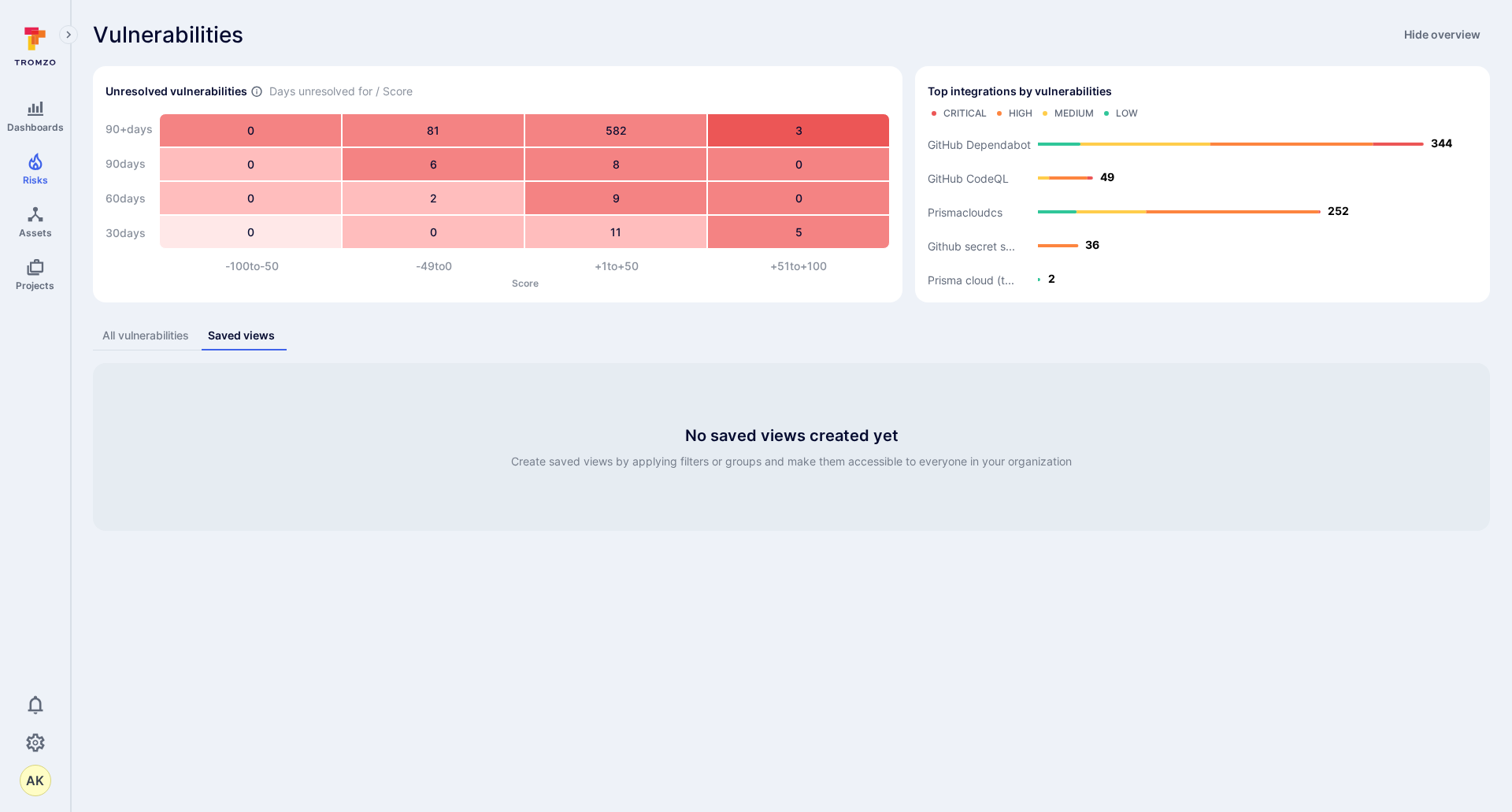
click at [142, 336] on div "All vulnerabilities" at bounding box center [146, 335] width 86 height 16
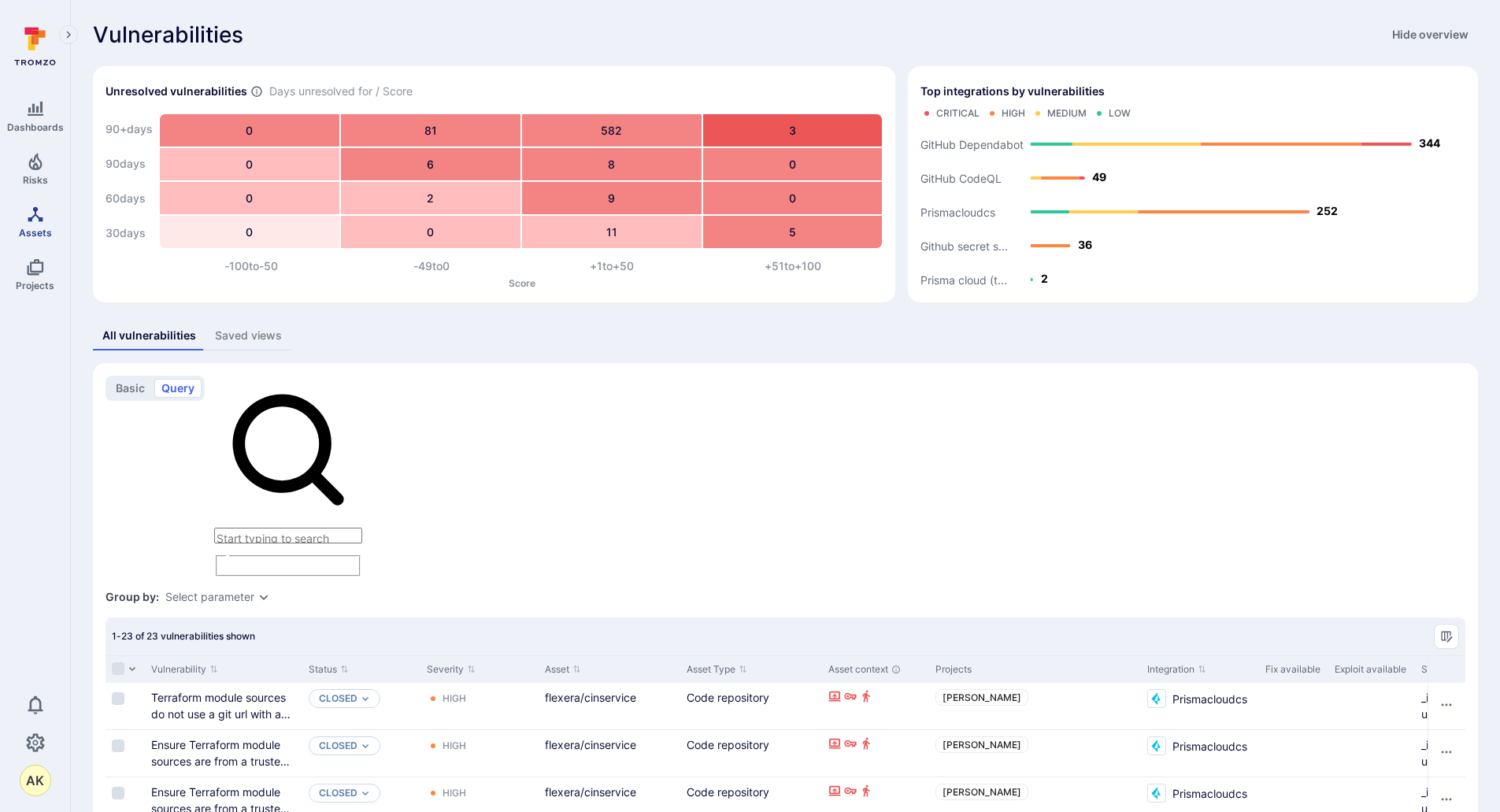
click at [39, 217] on icon "Assets" at bounding box center [36, 214] width 19 height 19
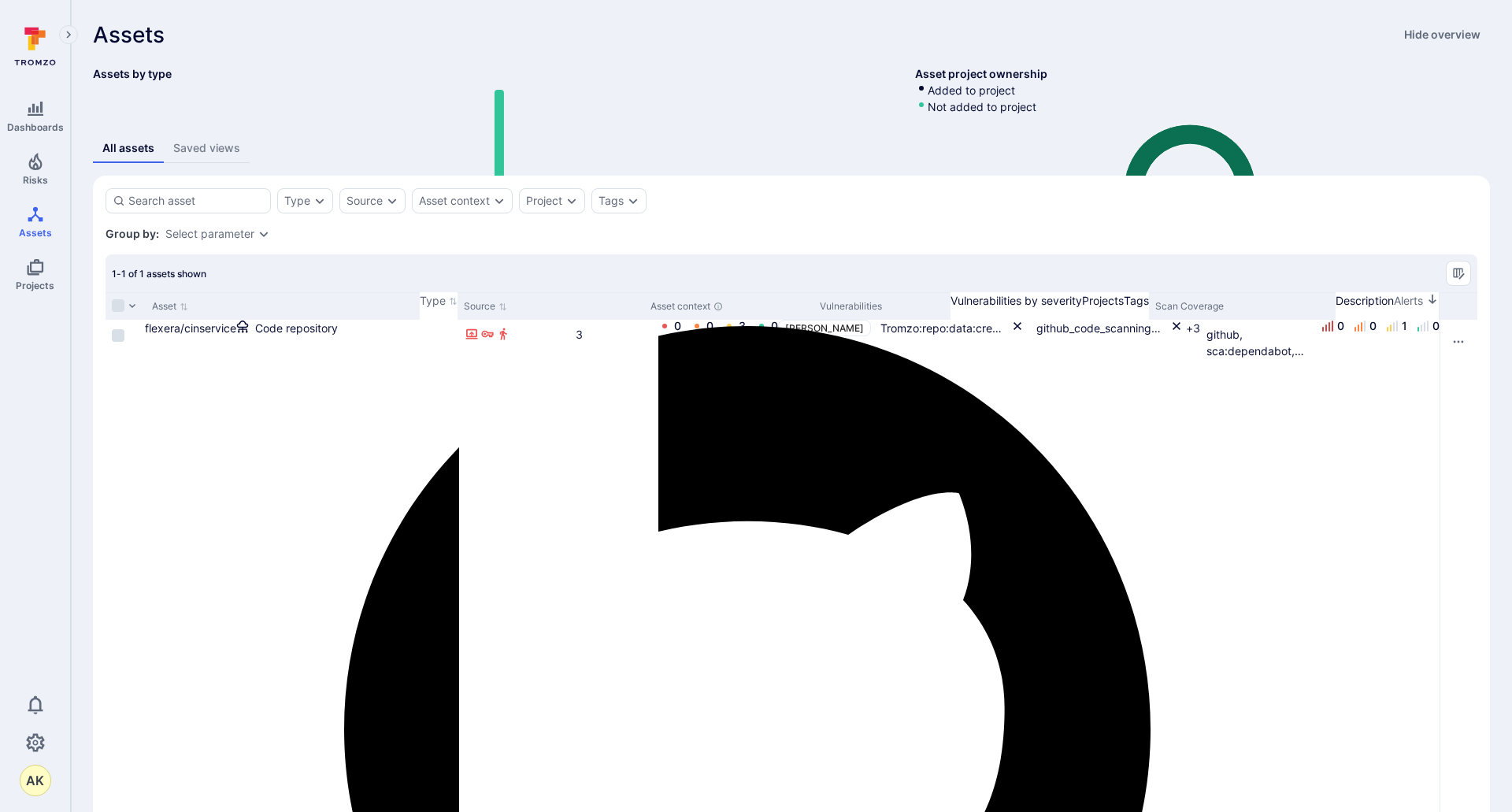
click at [829, 213] on div "Type Source Asset context Project Tags Save view" at bounding box center [792, 200] width 1372 height 25
click at [31, 130] on span "Dashboards" at bounding box center [35, 127] width 57 height 12
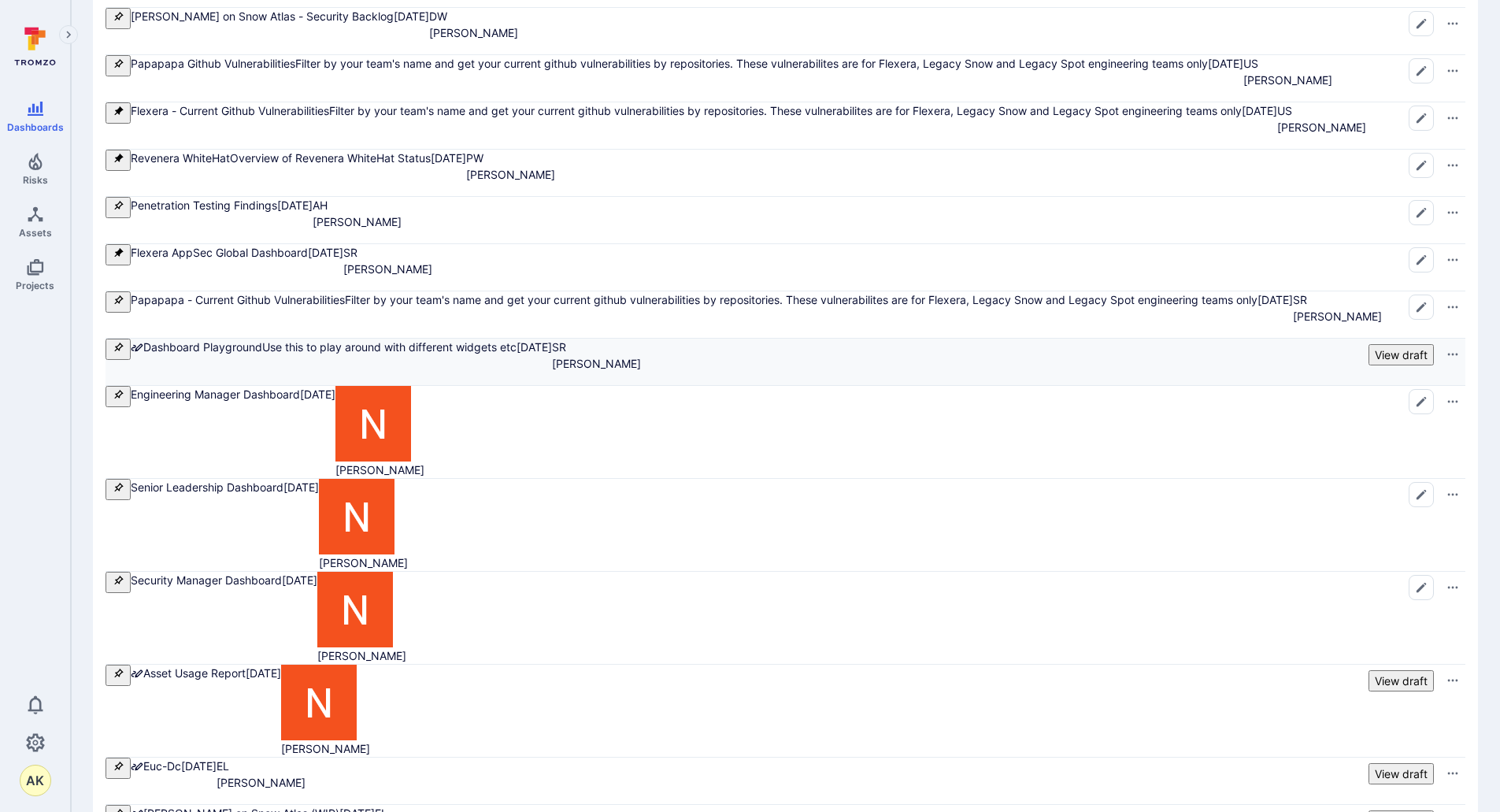
scroll to position [275, 0]
click at [199, 200] on link "Penetration Testing Findings" at bounding box center [204, 206] width 146 height 14
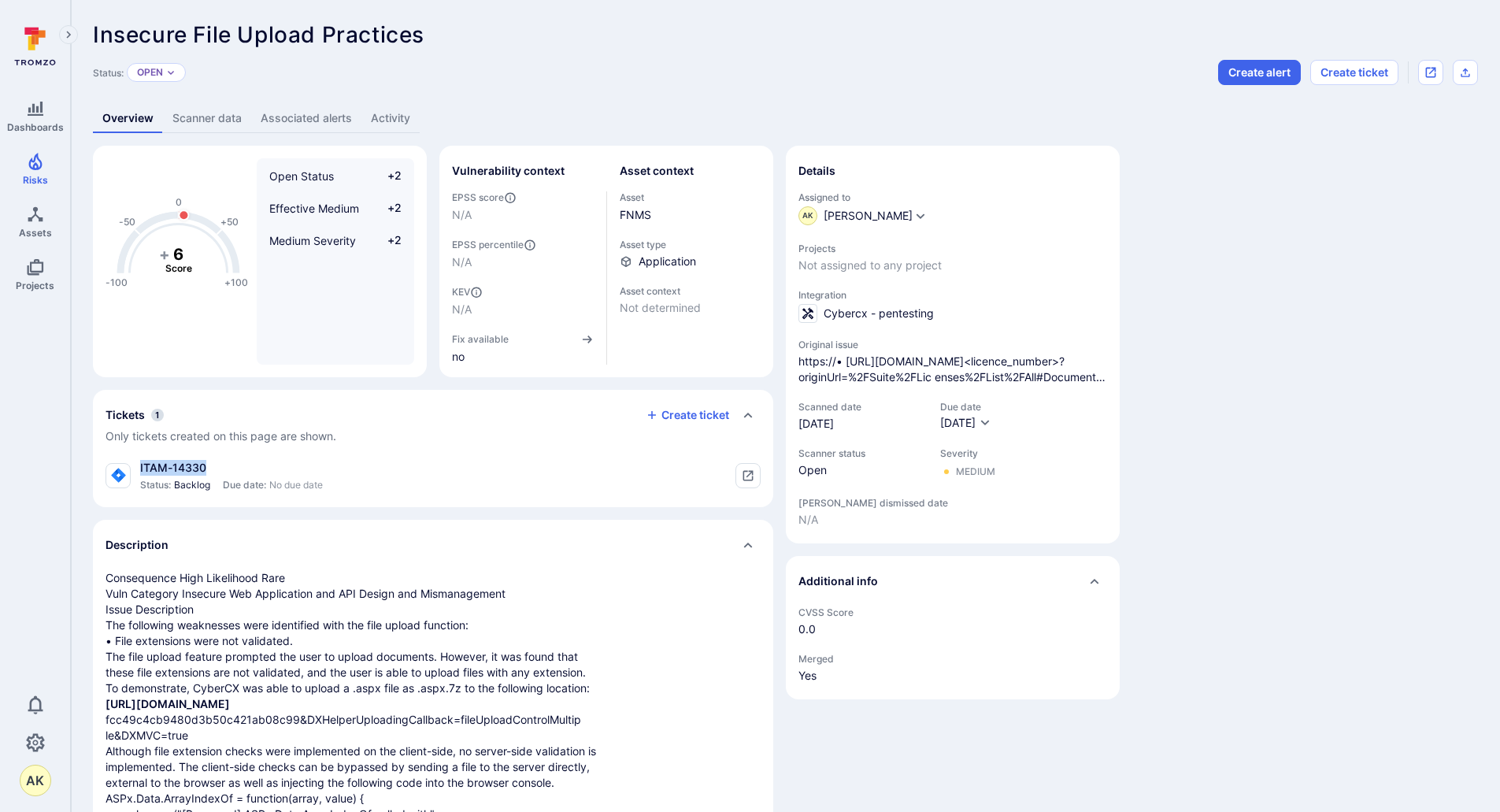
drag, startPoint x: 210, startPoint y: 469, endPoint x: 135, endPoint y: 464, distance: 75.2
click at [135, 464] on div "ITAM-14330 Status: Backlog Due date: No due date" at bounding box center [214, 475] width 217 height 31
copy div "ITAM-14330"
